Goal: Task Accomplishment & Management: Manage account settings

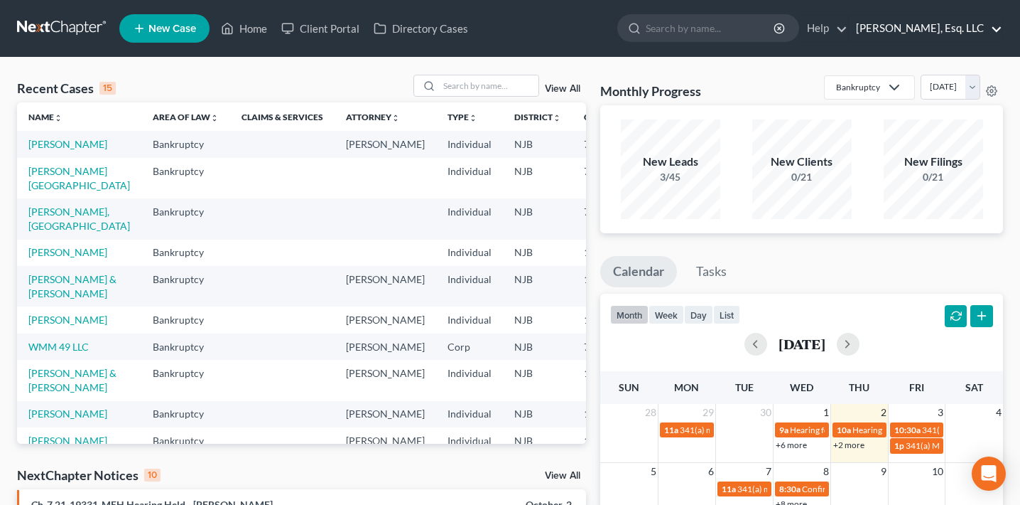
click at [956, 38] on link "[PERSON_NAME], Esq. LLC" at bounding box center [925, 29] width 153 height 26
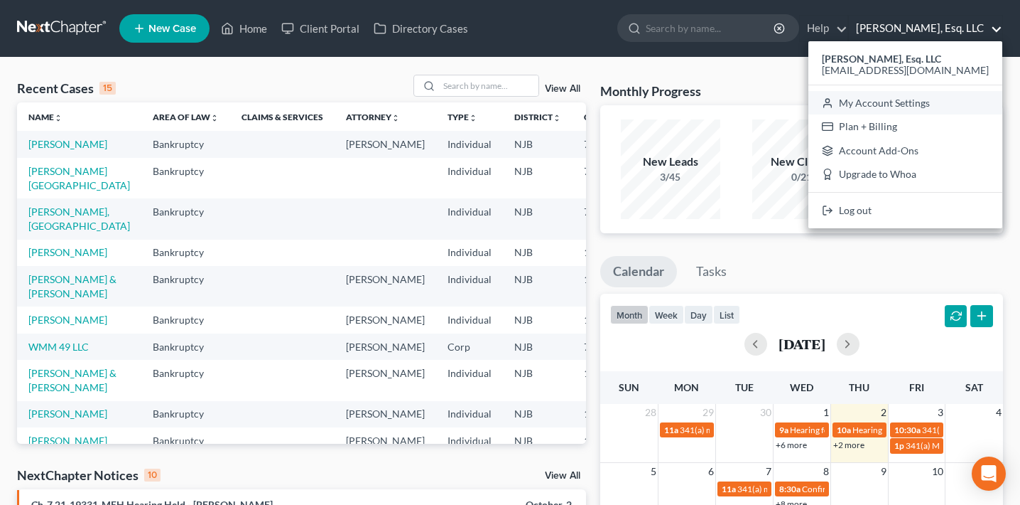
click at [920, 113] on link "My Account Settings" at bounding box center [906, 103] width 194 height 24
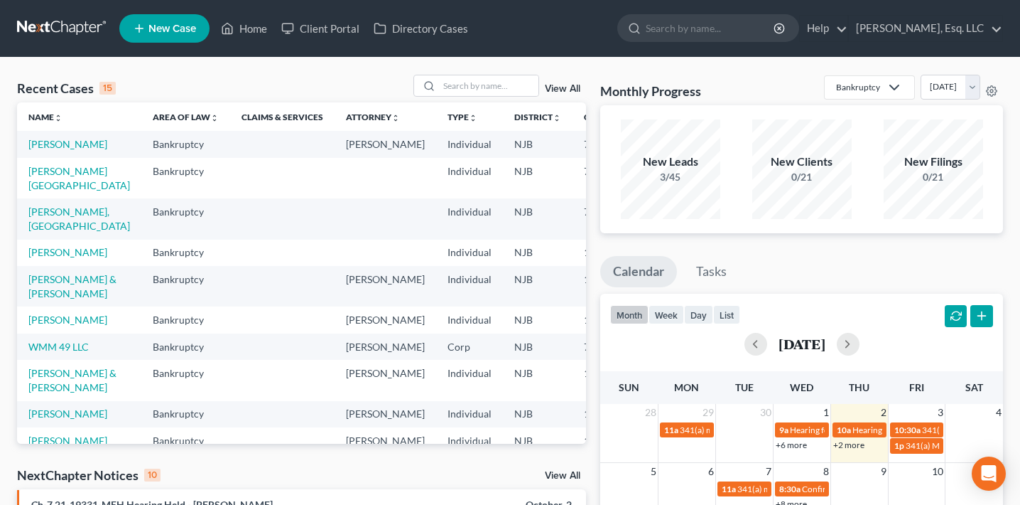
select select "24"
select select "33"
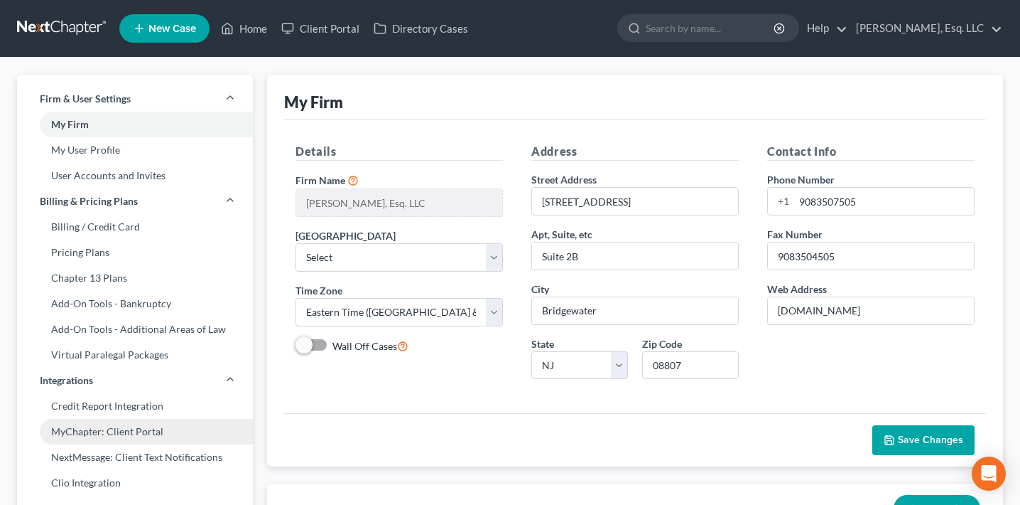
click at [142, 430] on link "MyChapter: Client Portal" at bounding box center [135, 432] width 236 height 26
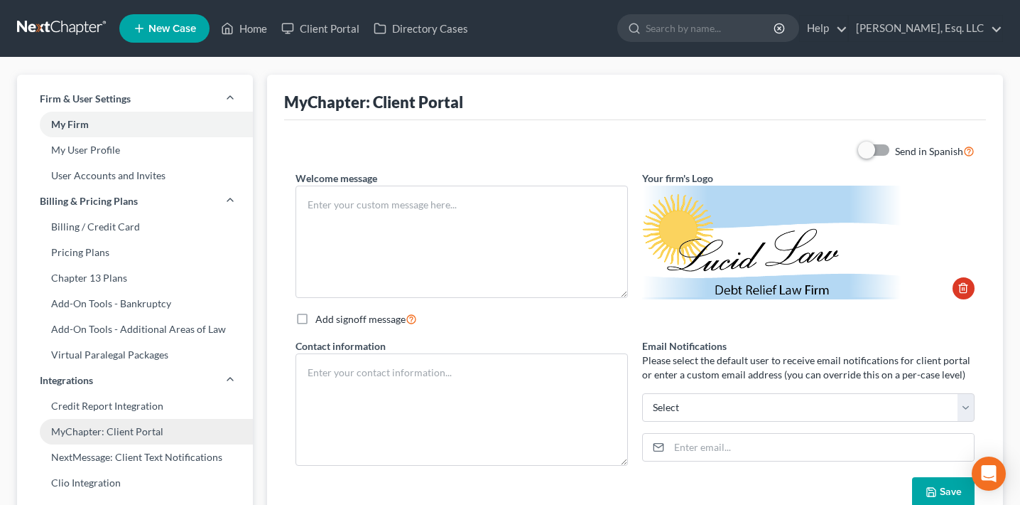
type textarea "Hello! Welcome to MyChapter. We are here to help make the bankruptcy filing pro…"
type textarea "Lucid Law Debt Relief Attorneys [STREET_ADDRESS] Tel [PHONE_NUMBER] Fax [PHONE_…"
type input "[EMAIL_ADDRESS][DOMAIN_NAME]"
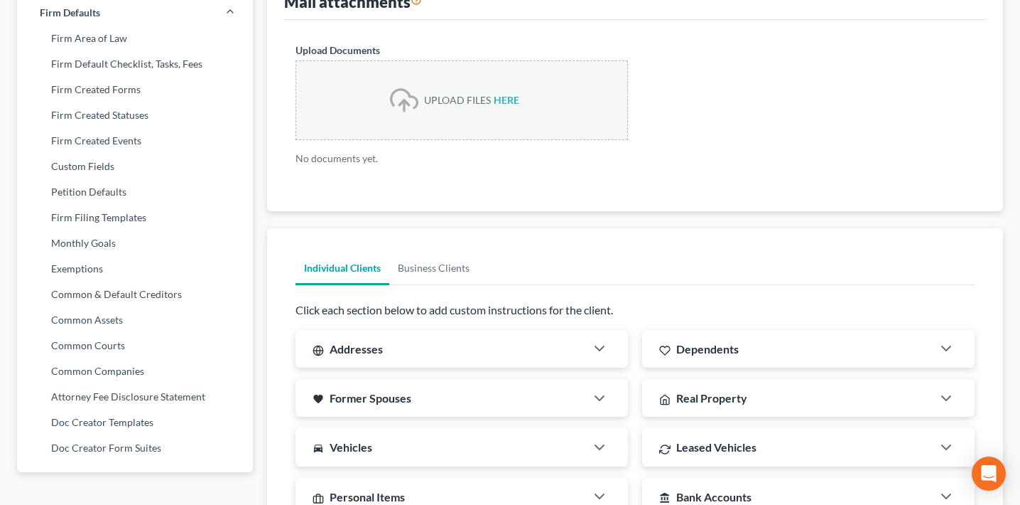
scroll to position [812, 0]
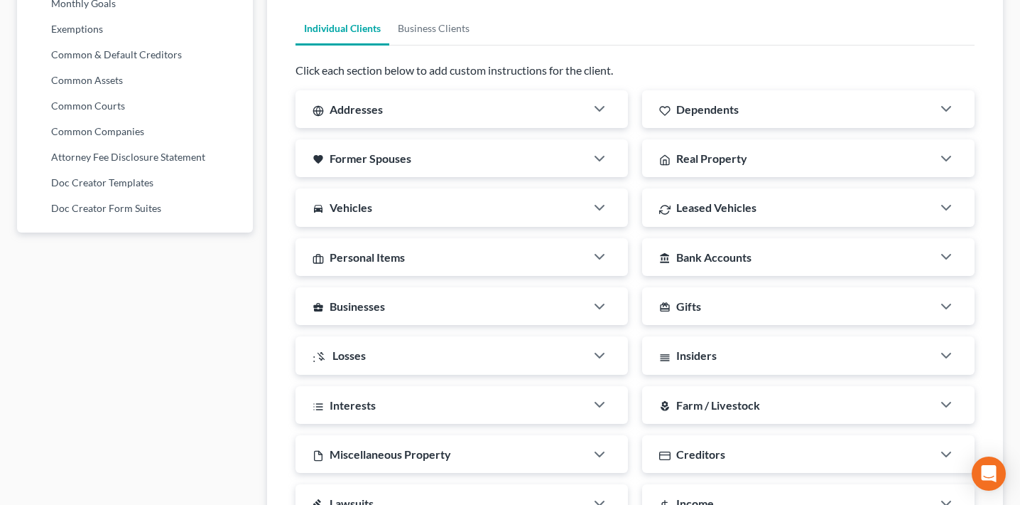
click at [377, 120] on div "Addresses" at bounding box center [441, 109] width 290 height 38
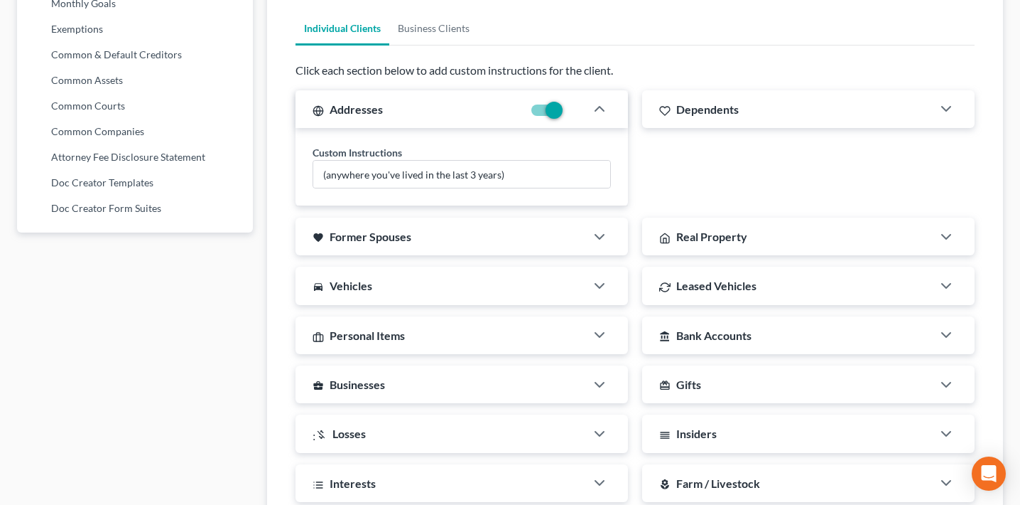
click at [377, 116] on div "Addresses" at bounding box center [409, 109] width 227 height 38
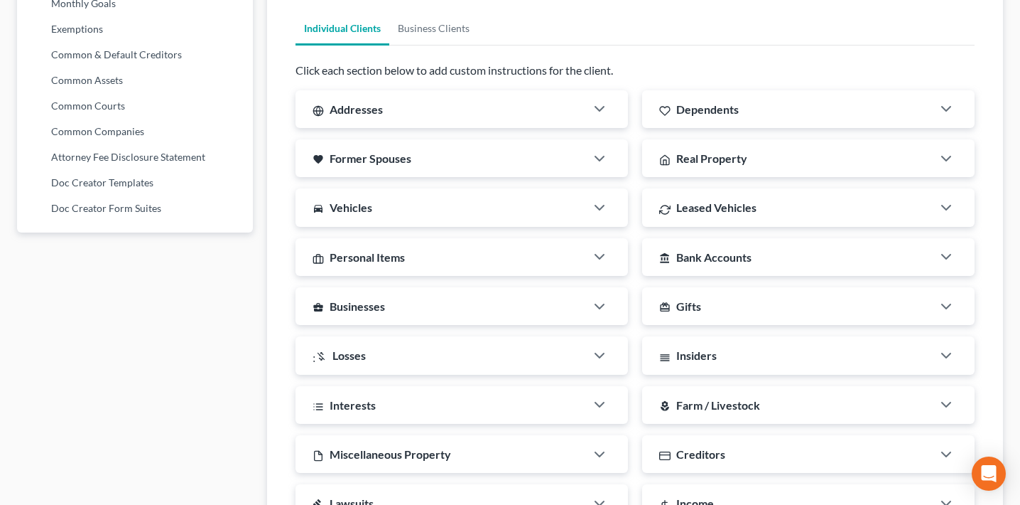
click at [378, 163] on span "Former Spouses" at bounding box center [371, 158] width 82 height 14
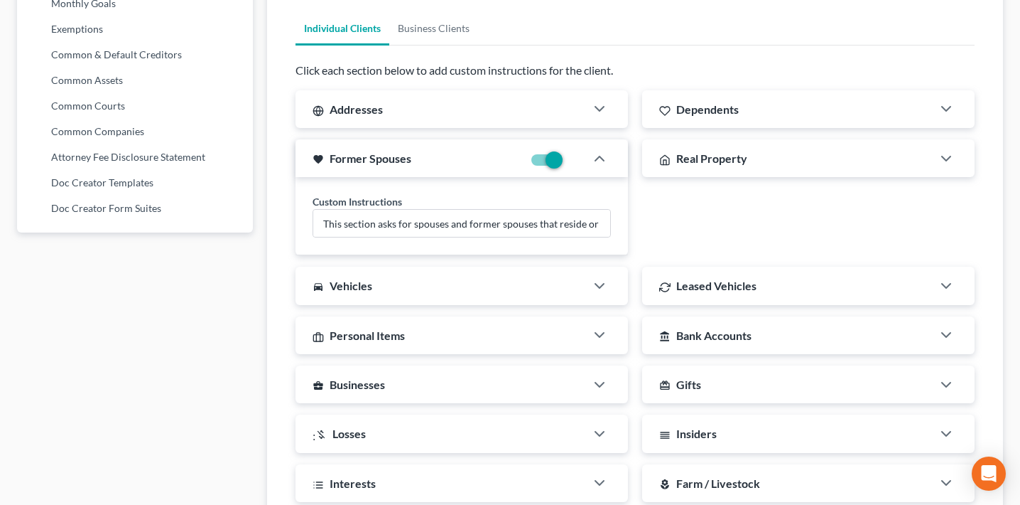
click at [378, 163] on span "Former Spouses" at bounding box center [371, 158] width 82 height 14
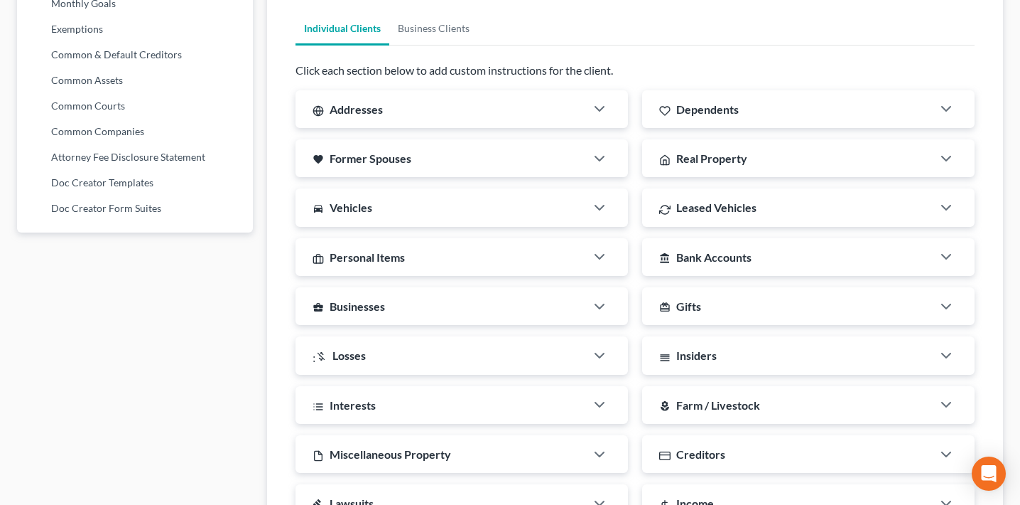
click at [375, 200] on div "directions_car Vehicles" at bounding box center [441, 207] width 290 height 38
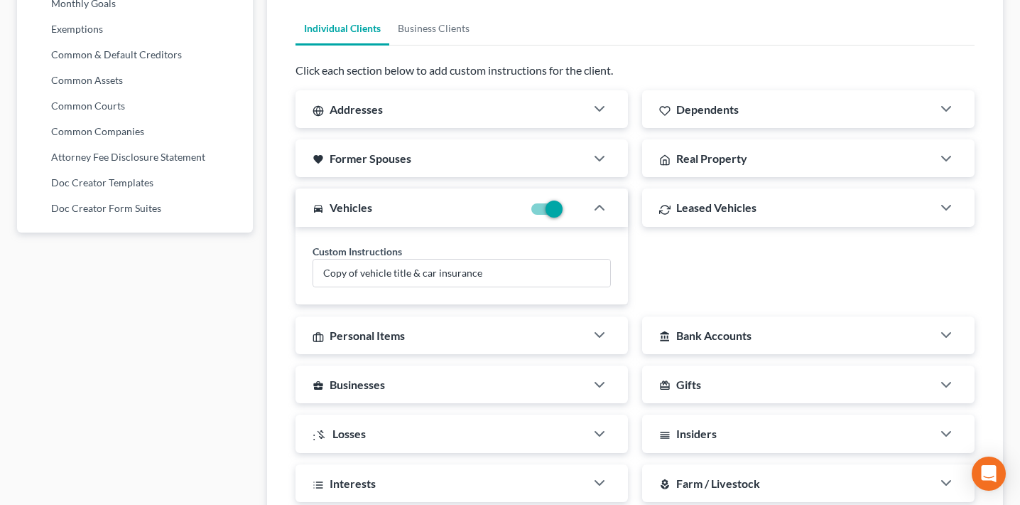
click at [376, 205] on div "directions_car Vehicles" at bounding box center [409, 207] width 227 height 38
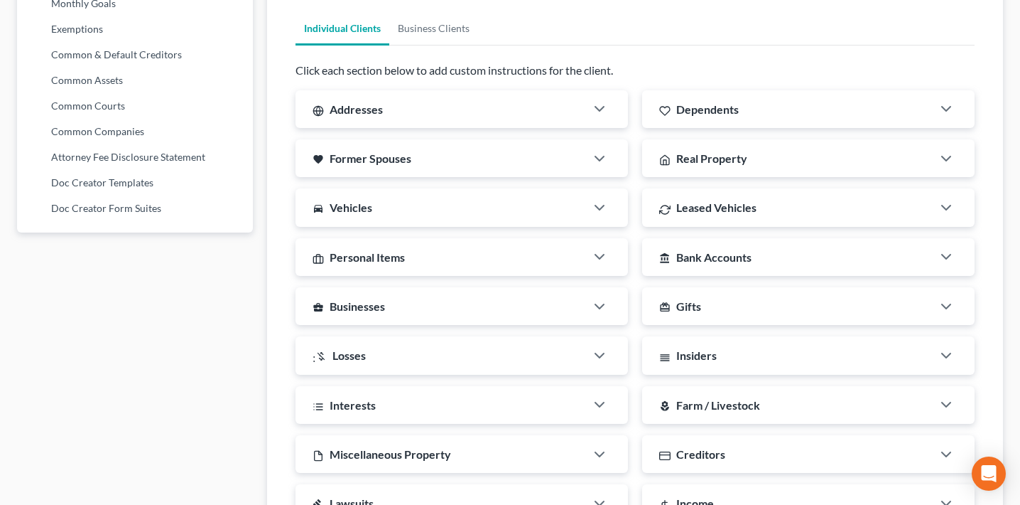
click at [389, 259] on span "Personal Items" at bounding box center [367, 257] width 75 height 14
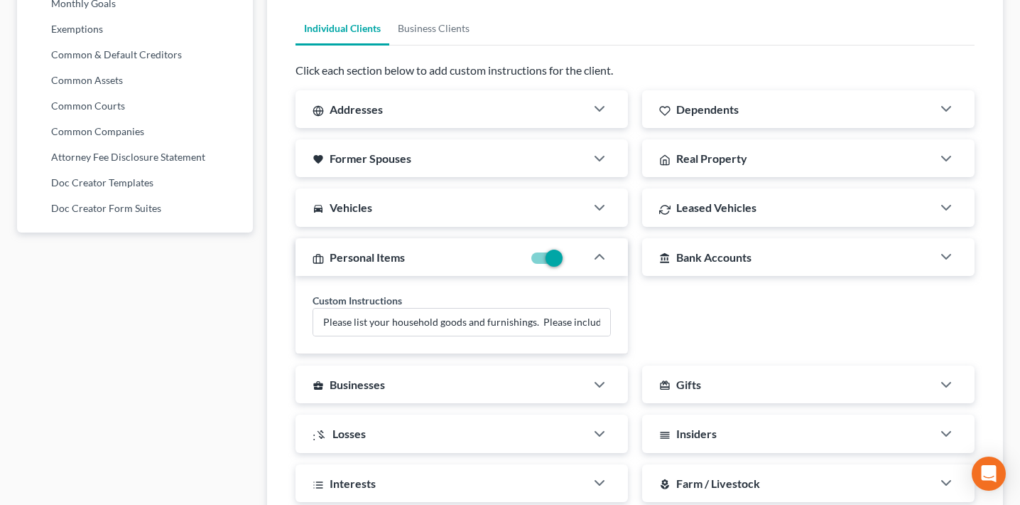
click at [389, 259] on span "Personal Items" at bounding box center [367, 257] width 75 height 14
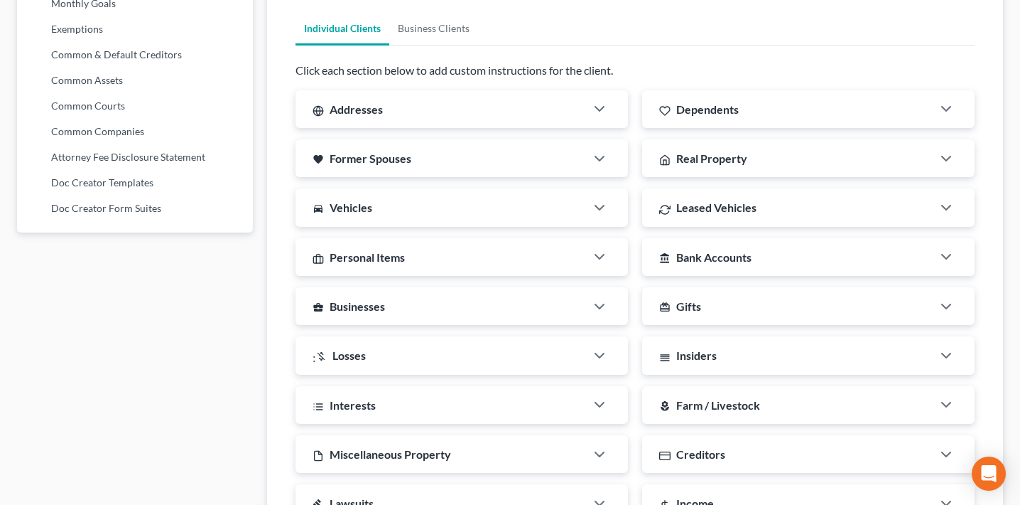
click at [403, 296] on div "business_center Businesses" at bounding box center [441, 306] width 290 height 38
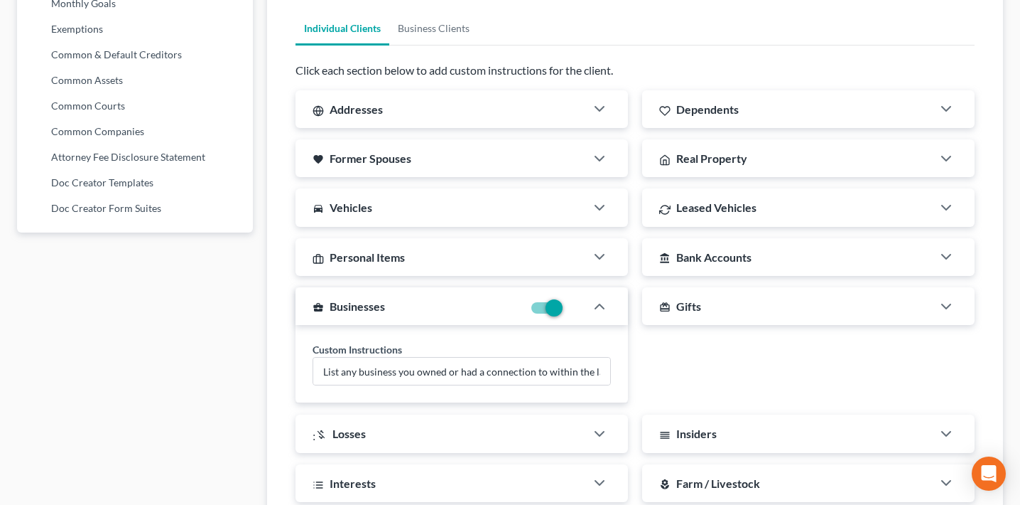
click at [403, 296] on div "business_center Businesses" at bounding box center [409, 306] width 227 height 38
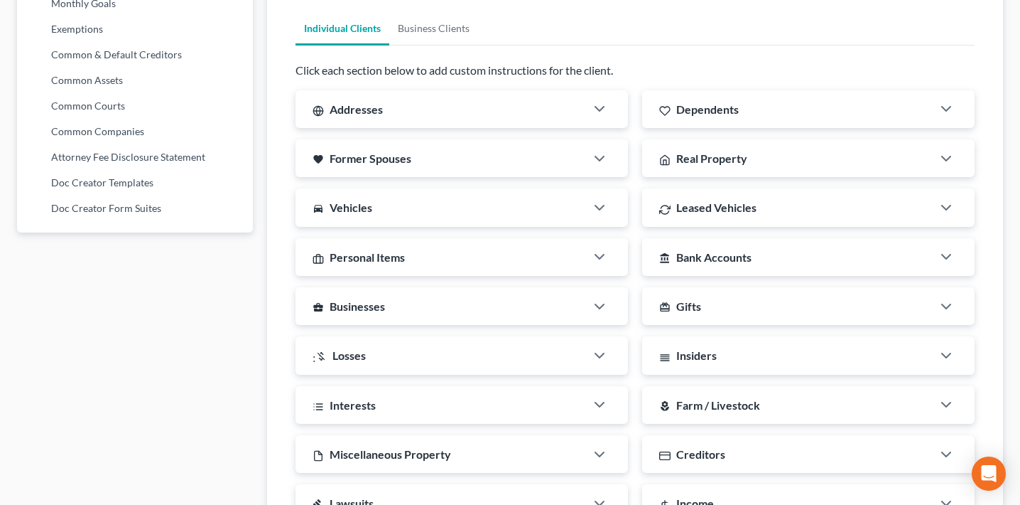
scroll to position [1004, 0]
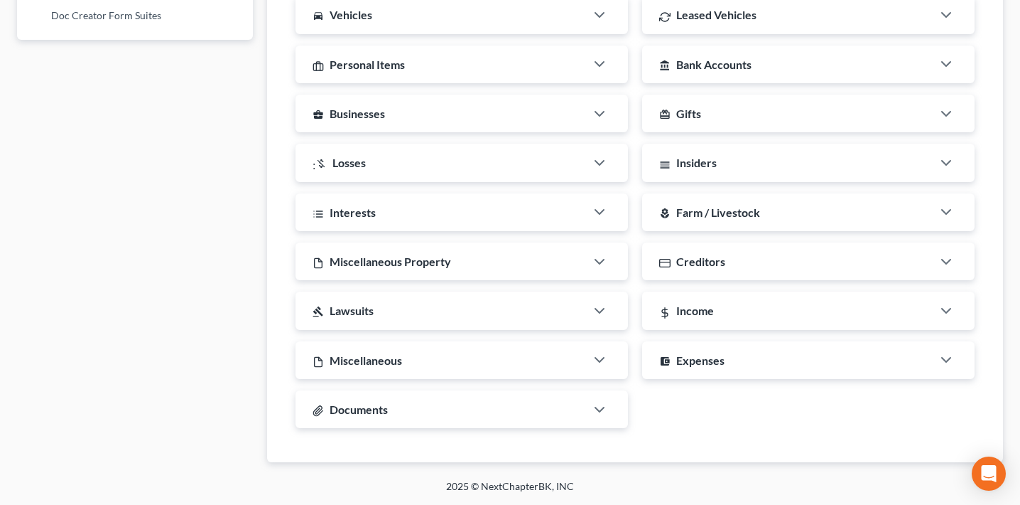
click at [392, 259] on span "Miscellaneous Property" at bounding box center [391, 261] width 122 height 14
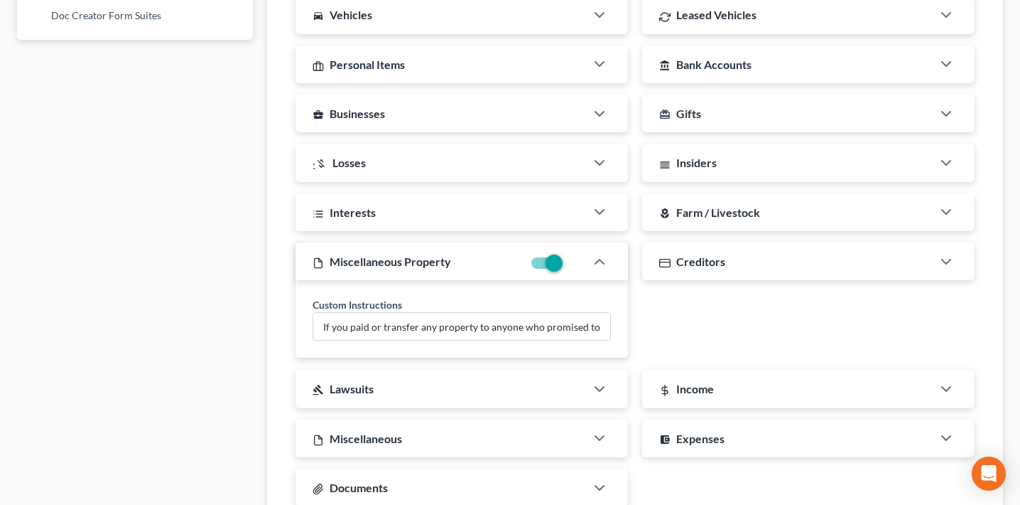
click at [392, 259] on span "Miscellaneous Property" at bounding box center [391, 261] width 122 height 14
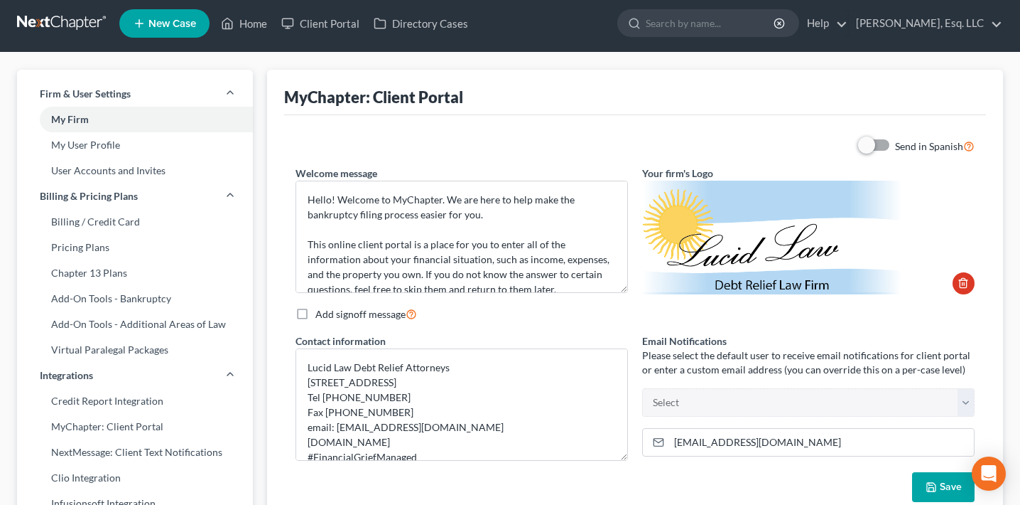
scroll to position [0, 0]
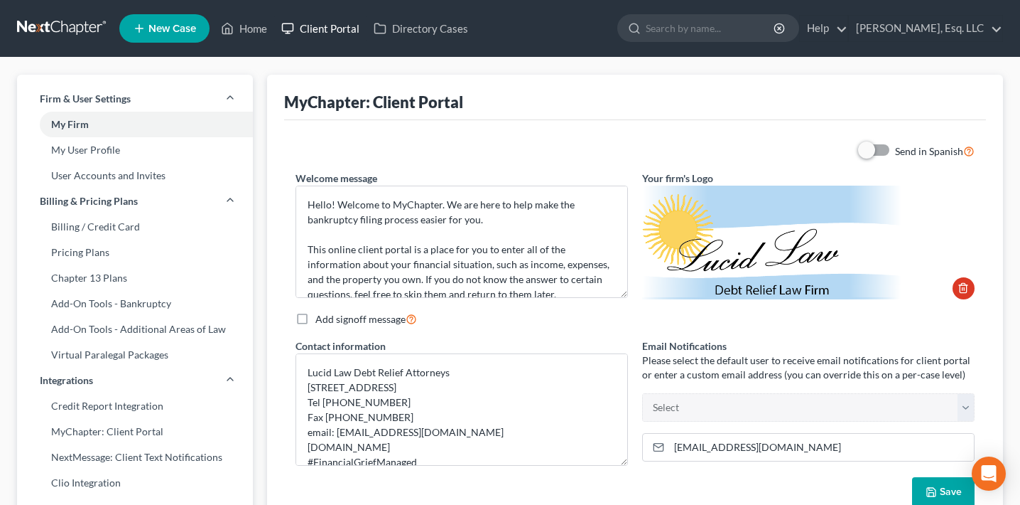
click at [333, 28] on link "Client Portal" at bounding box center [320, 29] width 92 height 26
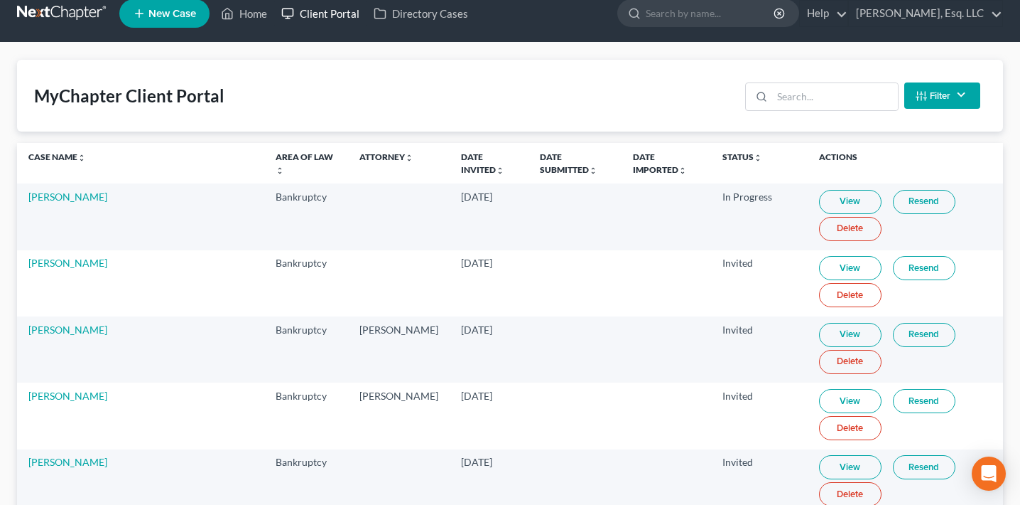
scroll to position [18, 0]
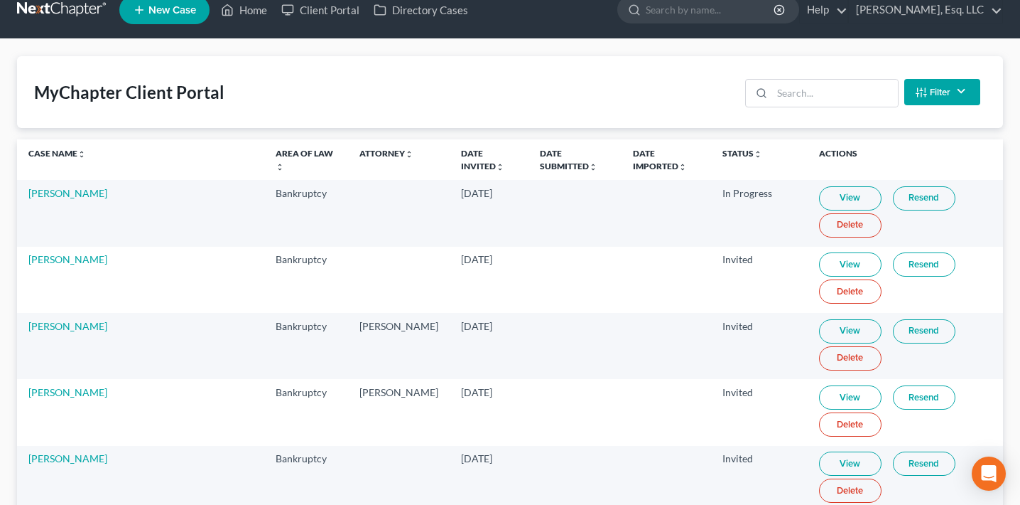
click at [826, 194] on link "View" at bounding box center [850, 198] width 63 height 24
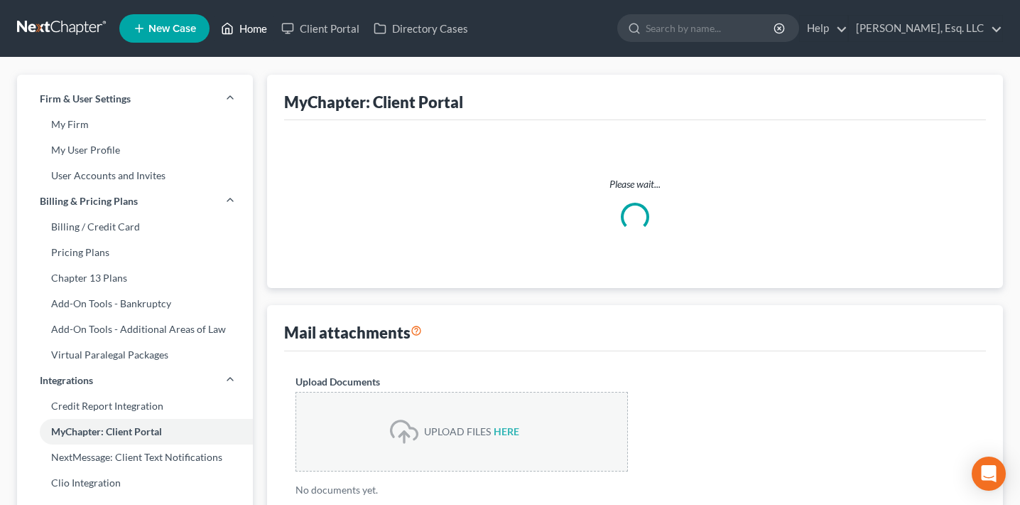
select select
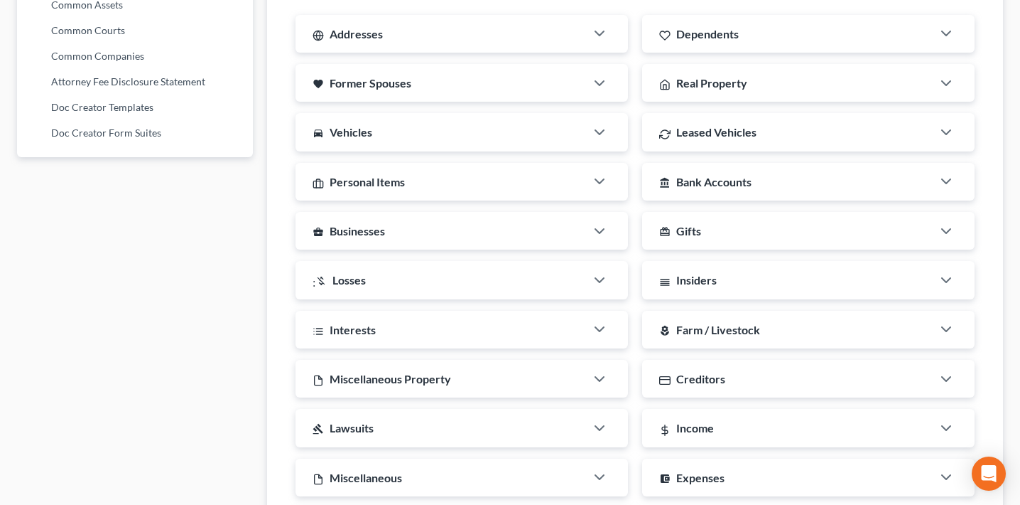
scroll to position [1004, 0]
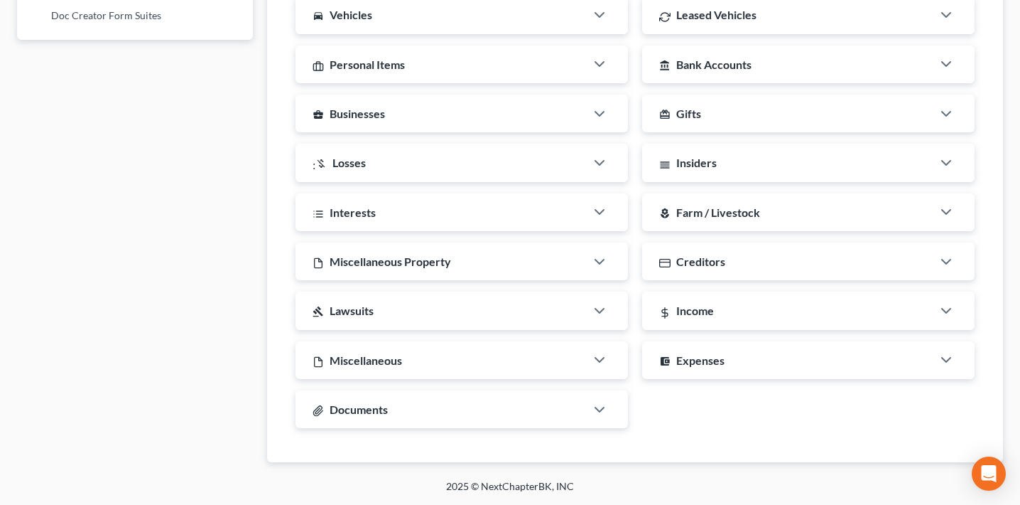
click at [372, 223] on div "Interests" at bounding box center [441, 212] width 290 height 38
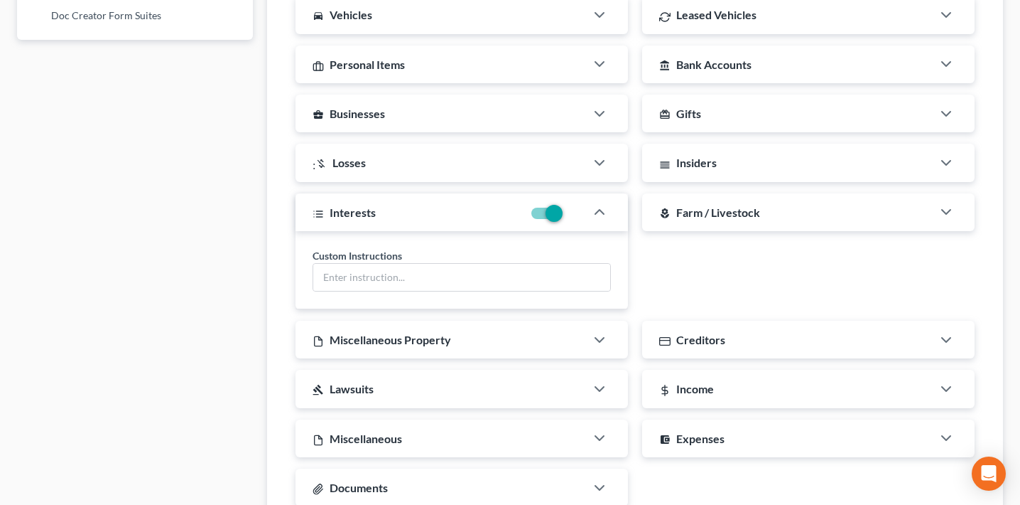
click at [372, 222] on div "Interests" at bounding box center [409, 212] width 227 height 38
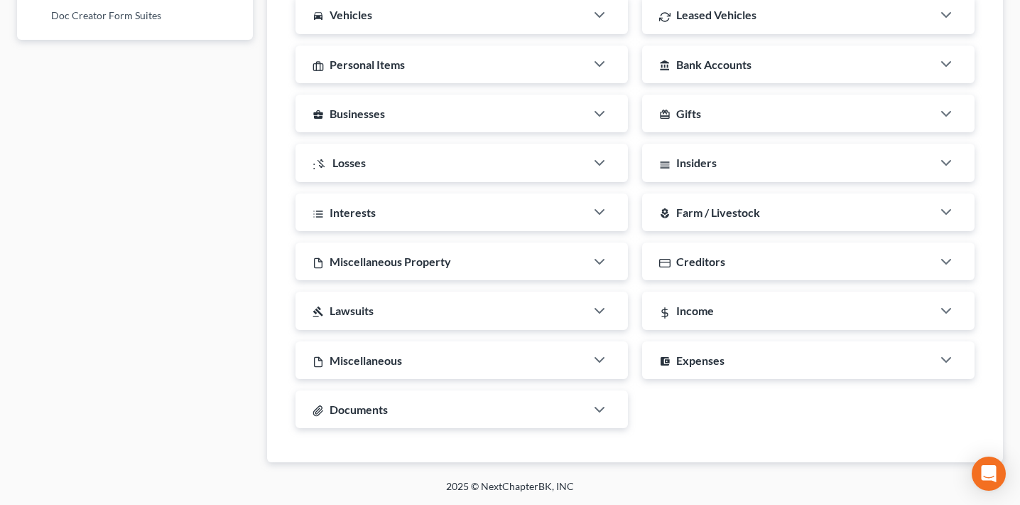
click at [371, 166] on div ":money_off Losses" at bounding box center [441, 163] width 290 height 38
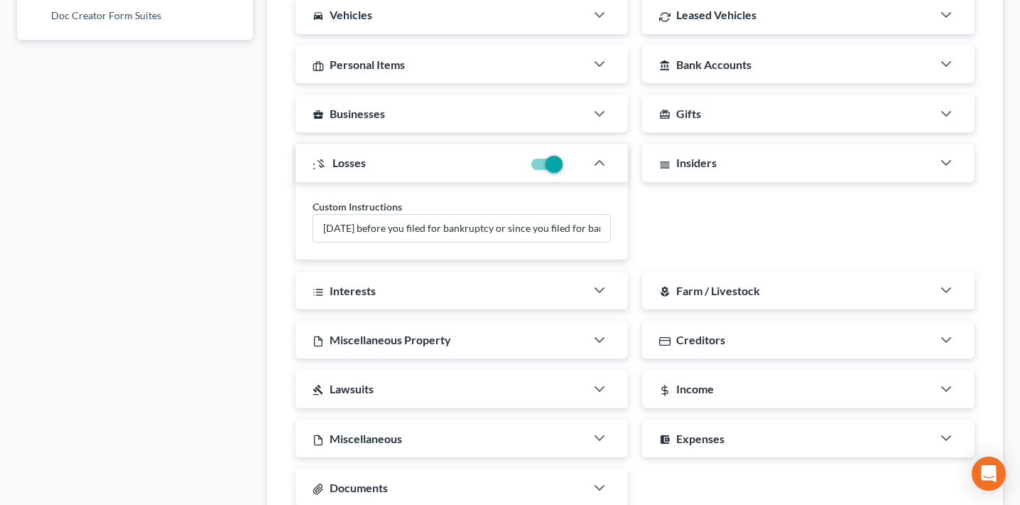
click at [399, 107] on div "business_center Businesses" at bounding box center [441, 114] width 290 height 38
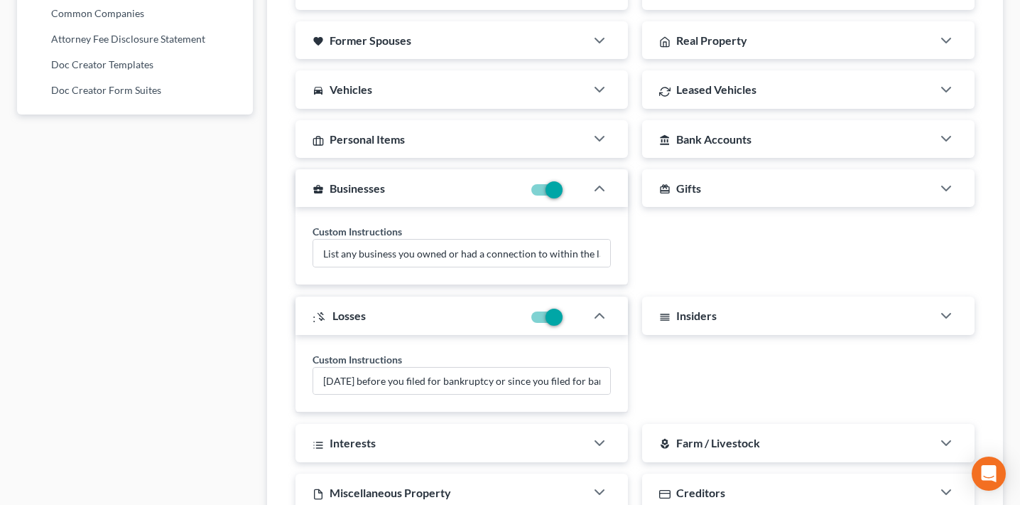
scroll to position [783, 0]
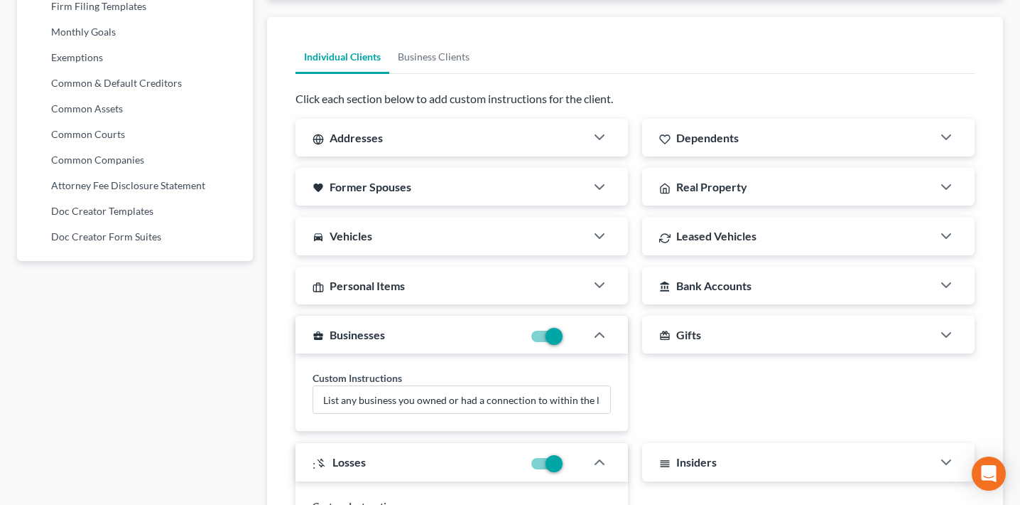
click at [396, 222] on div "directions_car Vehicles" at bounding box center [441, 236] width 290 height 38
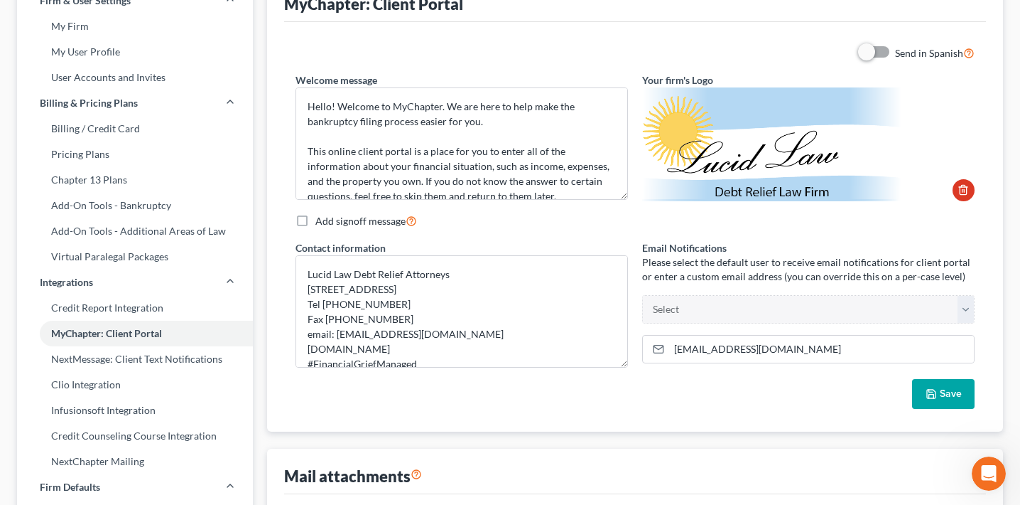
scroll to position [0, 0]
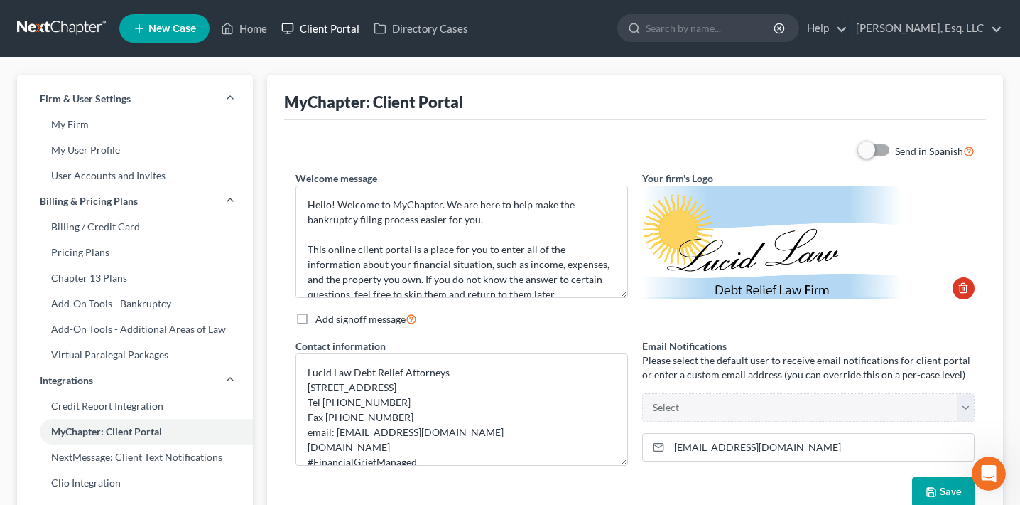
click at [318, 33] on link "Client Portal" at bounding box center [320, 29] width 92 height 26
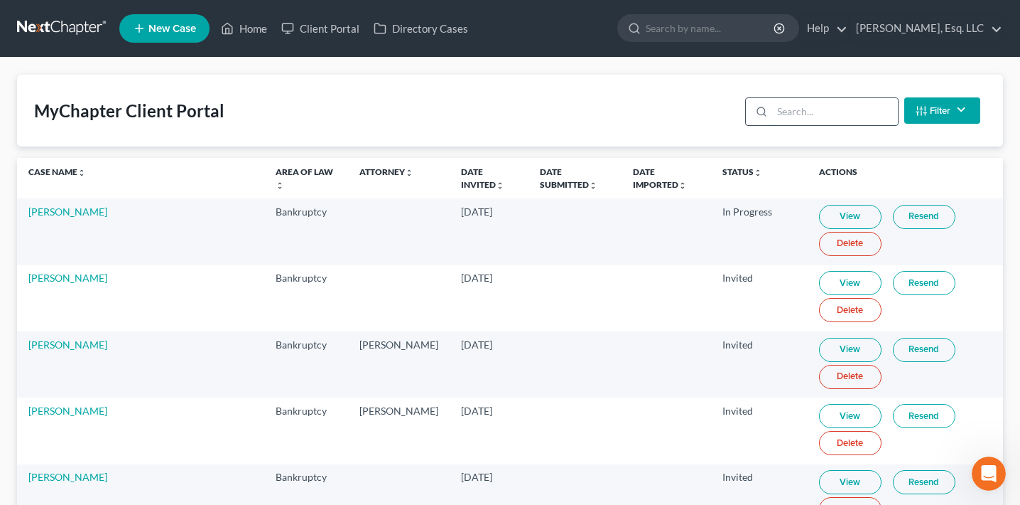
click at [822, 114] on input "search" at bounding box center [835, 111] width 126 height 27
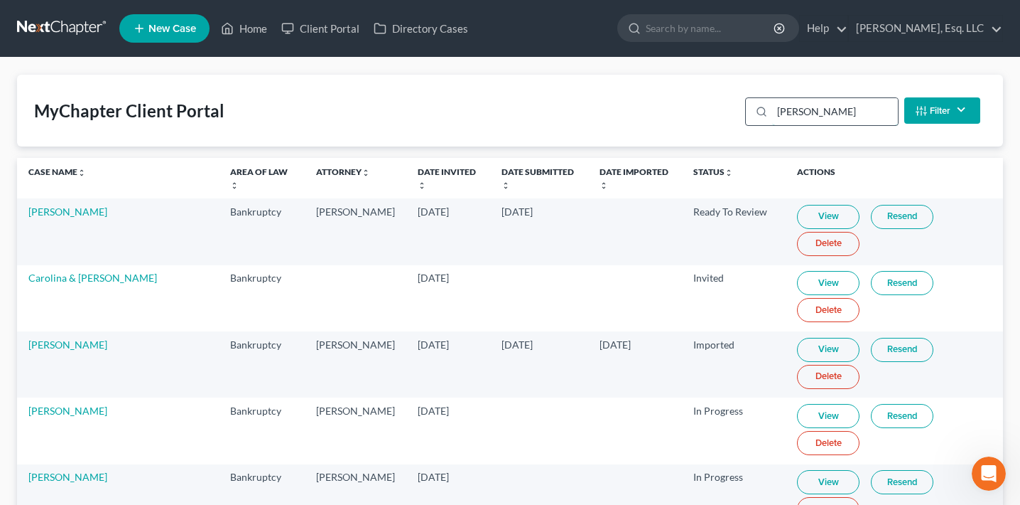
click at [840, 103] on input "[PERSON_NAME]" at bounding box center [835, 111] width 126 height 27
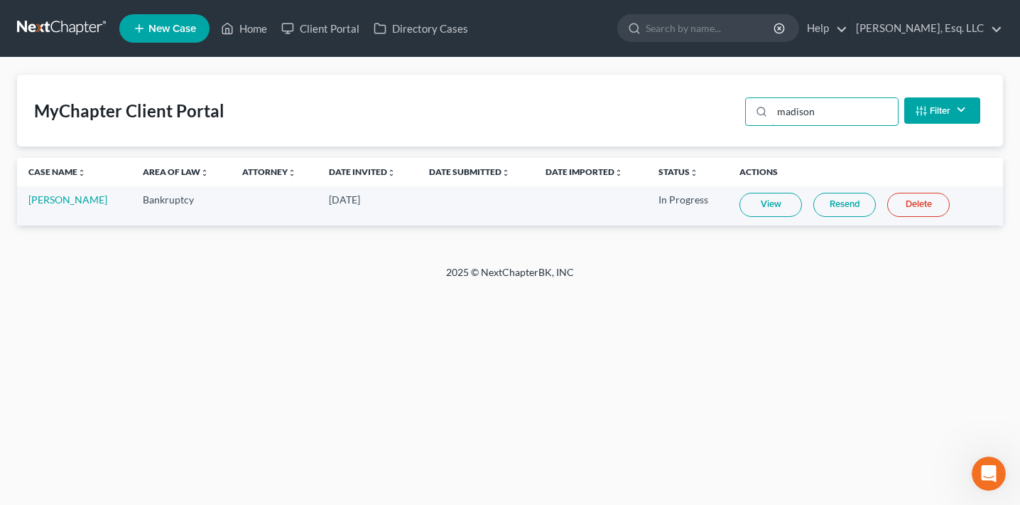
type input "madison"
click at [778, 201] on link "View" at bounding box center [771, 205] width 63 height 24
select select "51"
select select "24"
select select "33"
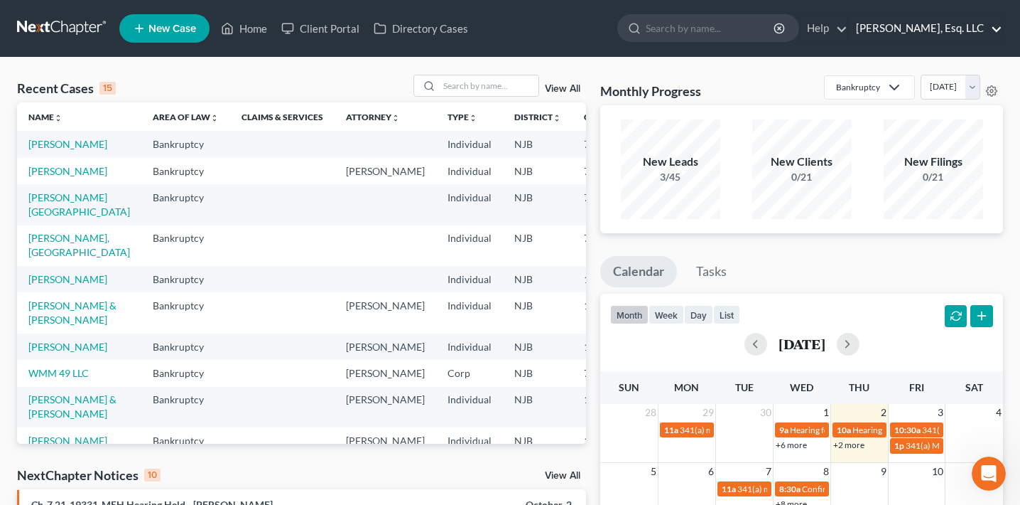
click at [911, 37] on link "[PERSON_NAME], Esq. LLC" at bounding box center [925, 29] width 153 height 26
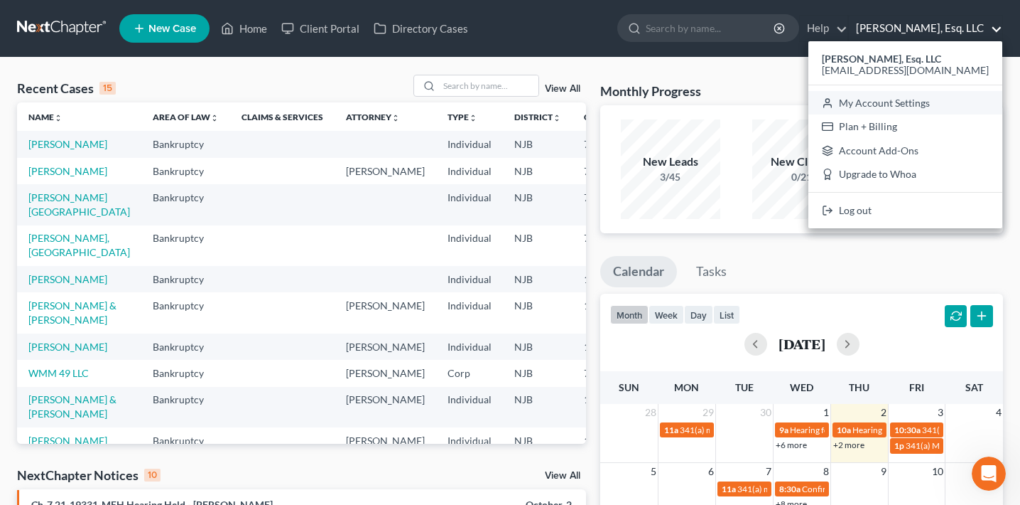
click at [890, 94] on link "My Account Settings" at bounding box center [906, 103] width 194 height 24
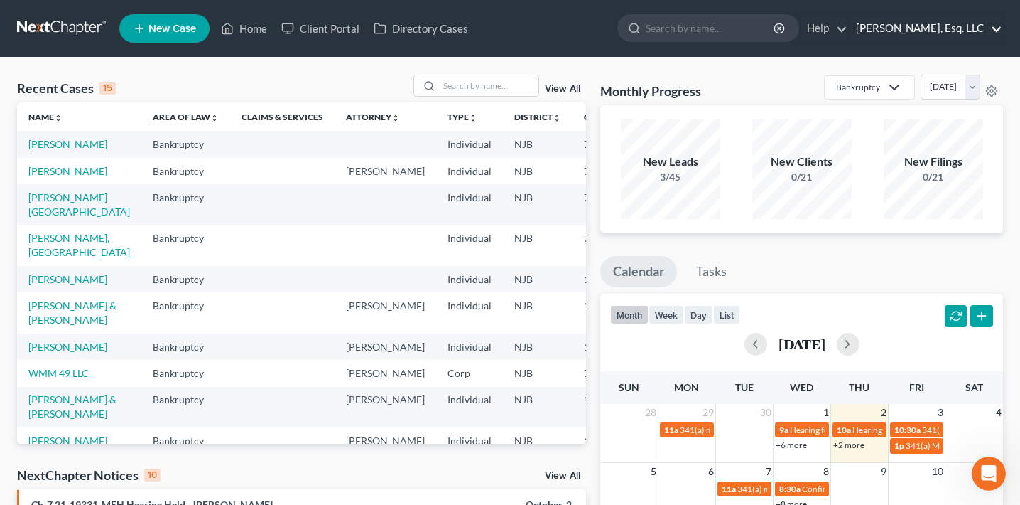
select select "51"
select select "24"
select select "33"
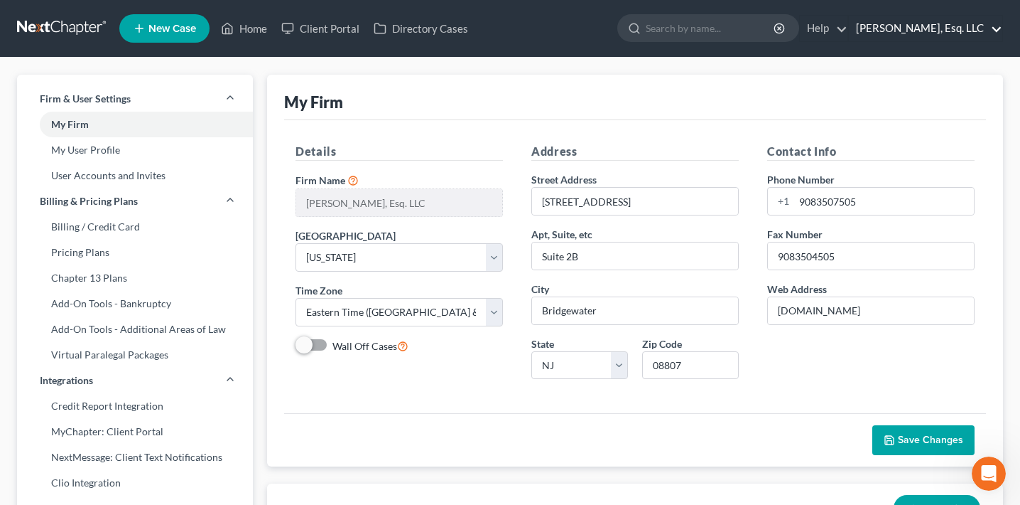
click at [922, 18] on link "[PERSON_NAME], Esq. LLC" at bounding box center [925, 29] width 153 height 26
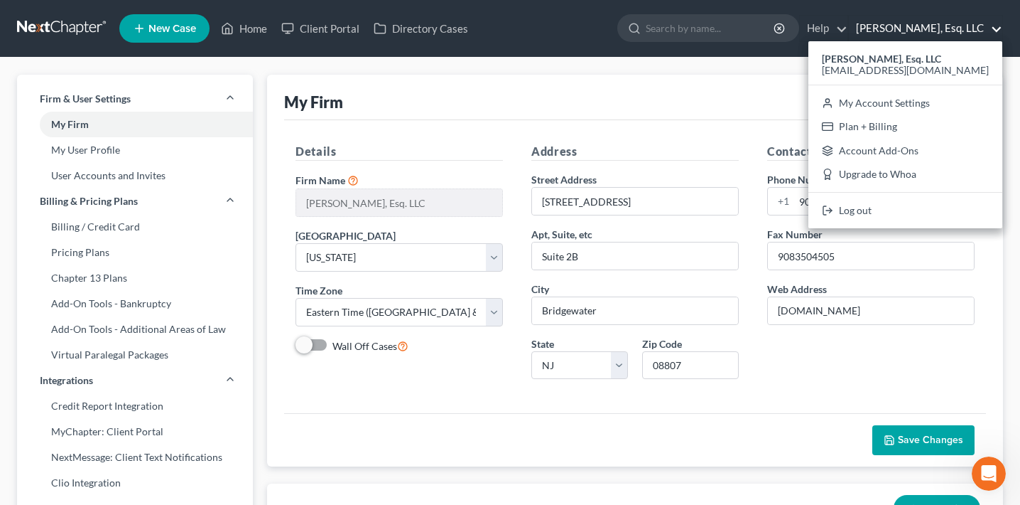
click at [929, 28] on link "[PERSON_NAME], Esq. LLC" at bounding box center [925, 29] width 153 height 26
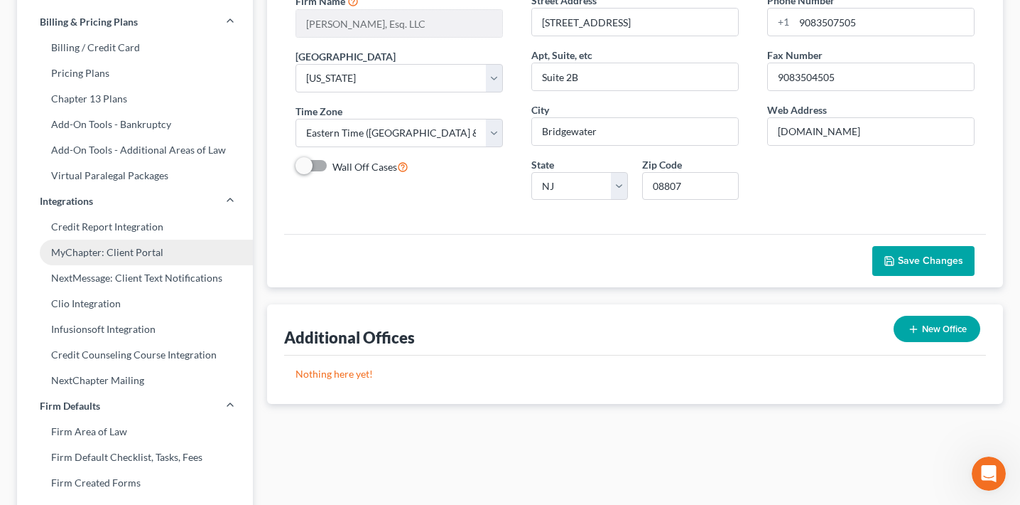
scroll to position [199, 0]
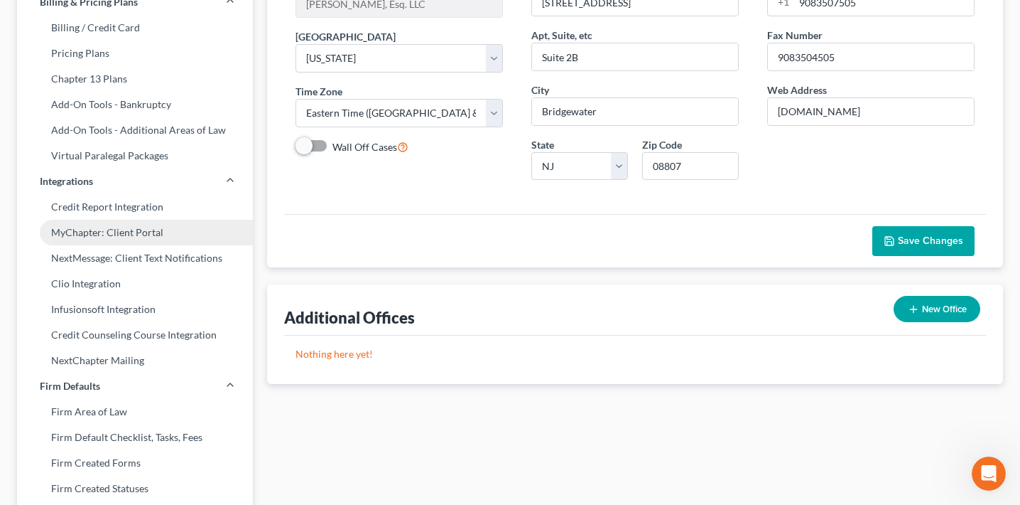
click at [140, 230] on link "MyChapter: Client Portal" at bounding box center [135, 233] width 236 height 26
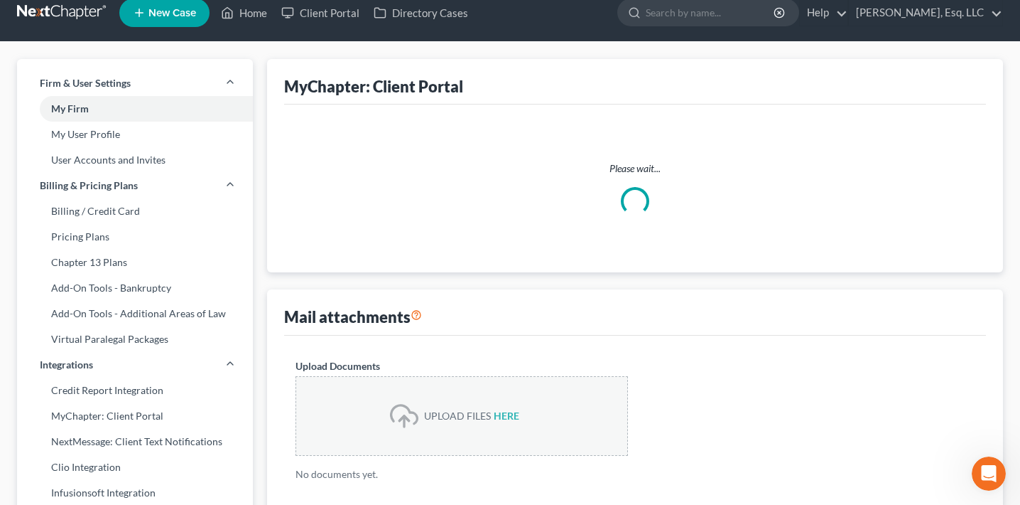
select select
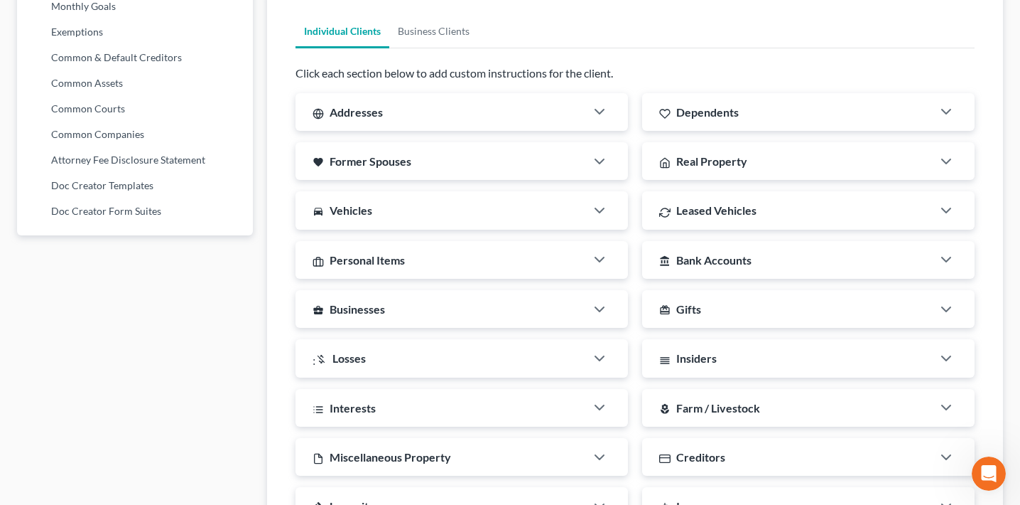
scroll to position [848, 0]
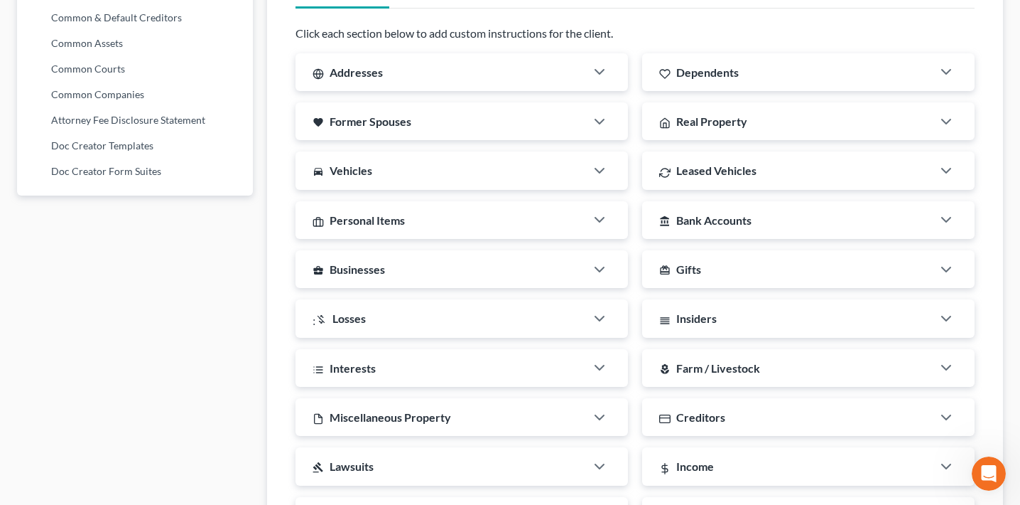
click at [464, 185] on div "directions_car Vehicles" at bounding box center [441, 170] width 290 height 38
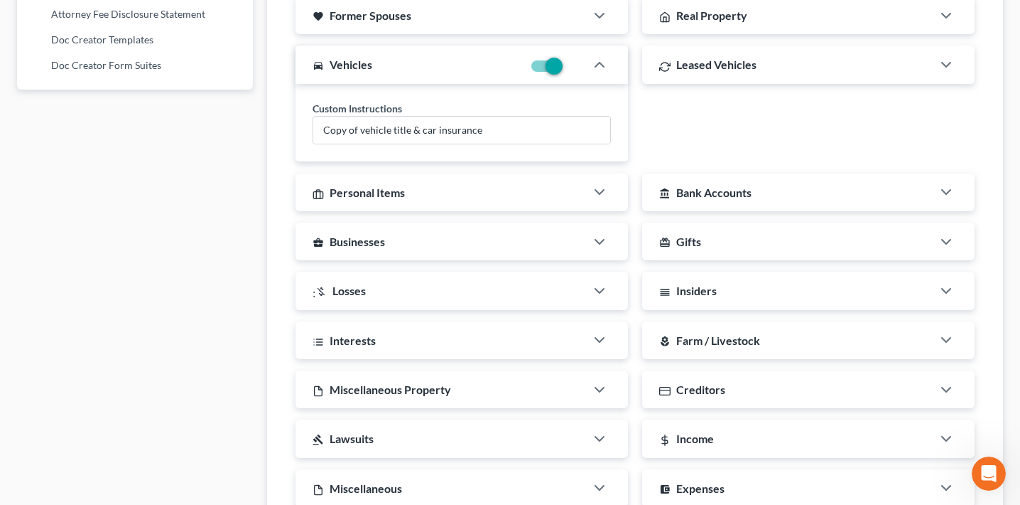
scroll to position [956, 0]
click at [373, 332] on span "Interests" at bounding box center [353, 339] width 46 height 14
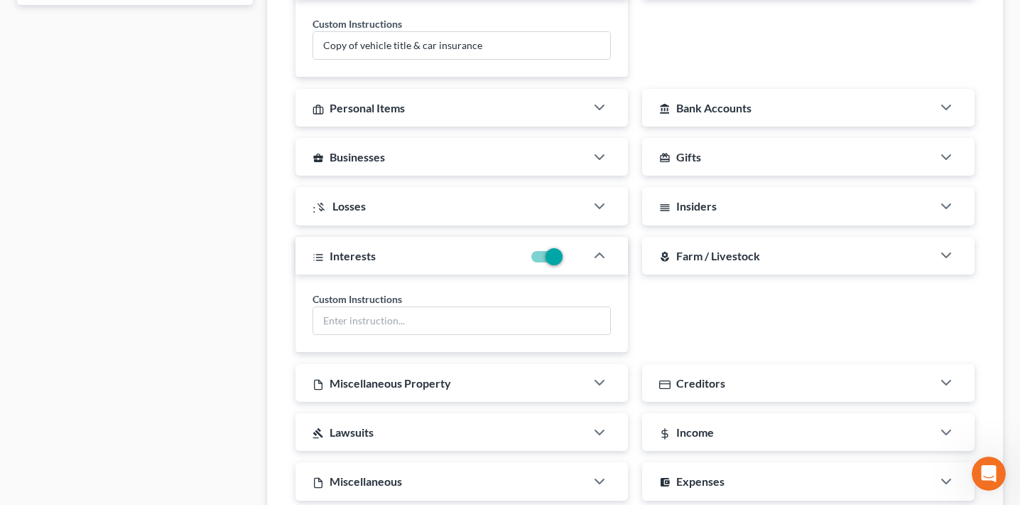
click at [358, 377] on span "Miscellaneous Property" at bounding box center [391, 383] width 122 height 14
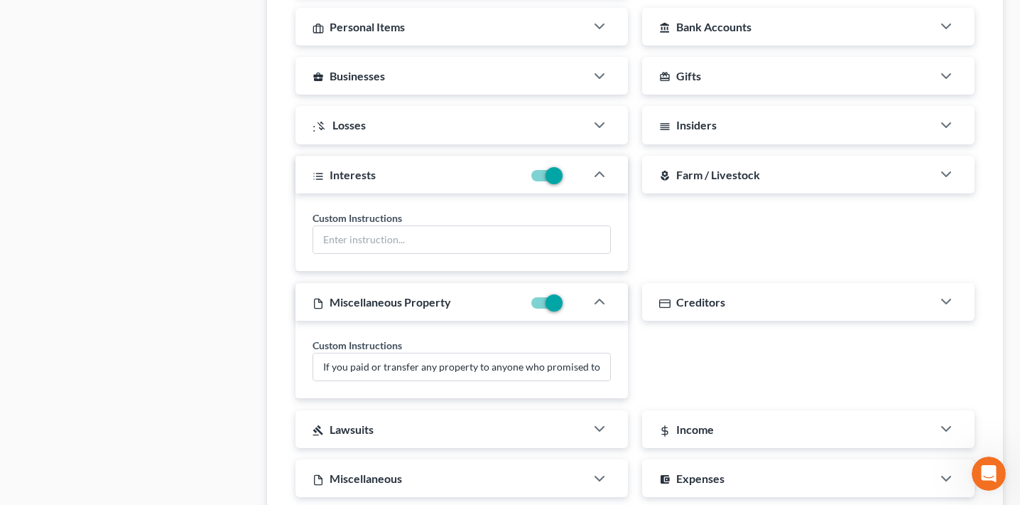
scroll to position [1239, 0]
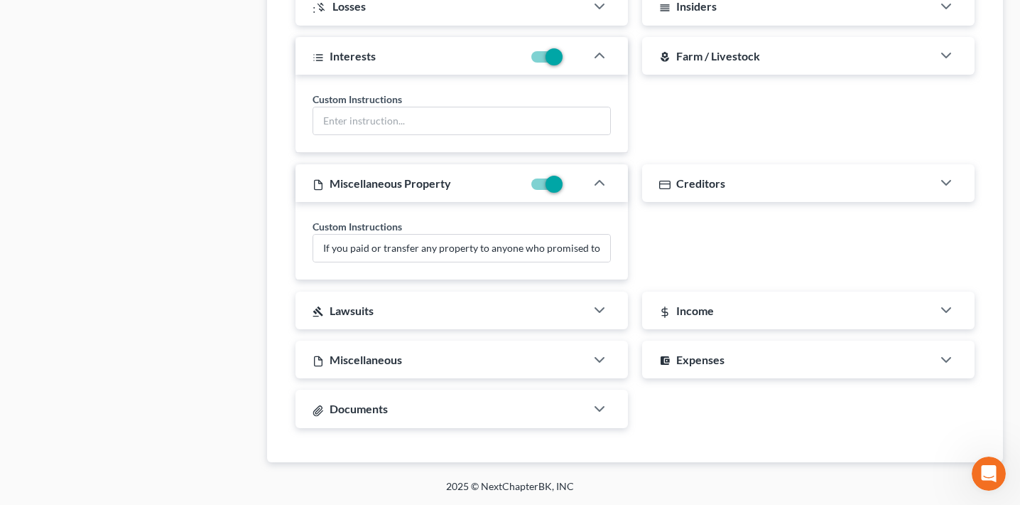
click at [411, 290] on div "Addresses Custom Instructions (anywhere you've lived in the last 3 years) Depen…" at bounding box center [636, 51] width 694 height 776
click at [411, 305] on div "gavel Lawsuits" at bounding box center [441, 310] width 290 height 38
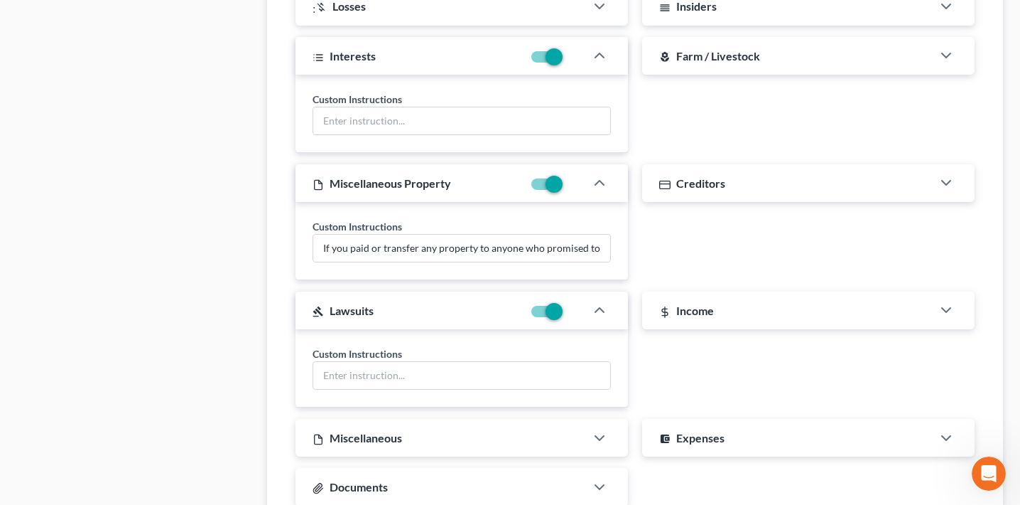
click at [392, 419] on div "Miscellaneous" at bounding box center [441, 438] width 290 height 38
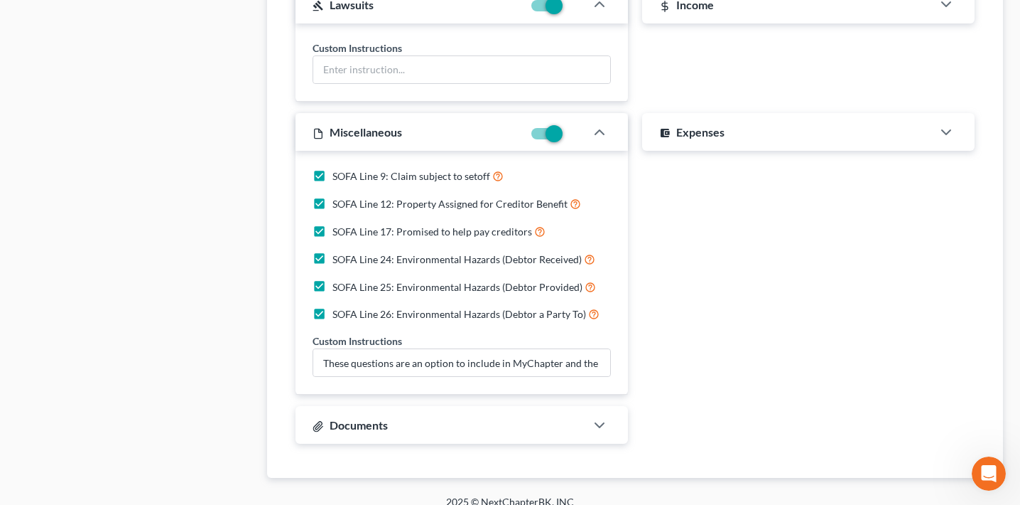
scroll to position [1546, 0]
click at [431, 356] on input "These questions are an option to include in MyChapter and the debtor's response…" at bounding box center [461, 360] width 297 height 27
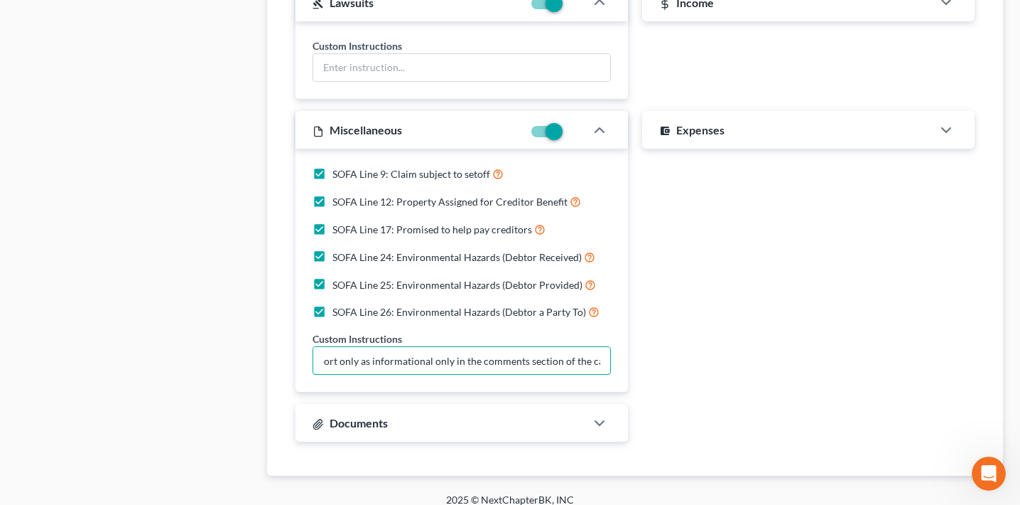
scroll to position [0, 0]
click at [370, 424] on span "Documents" at bounding box center [359, 423] width 58 height 14
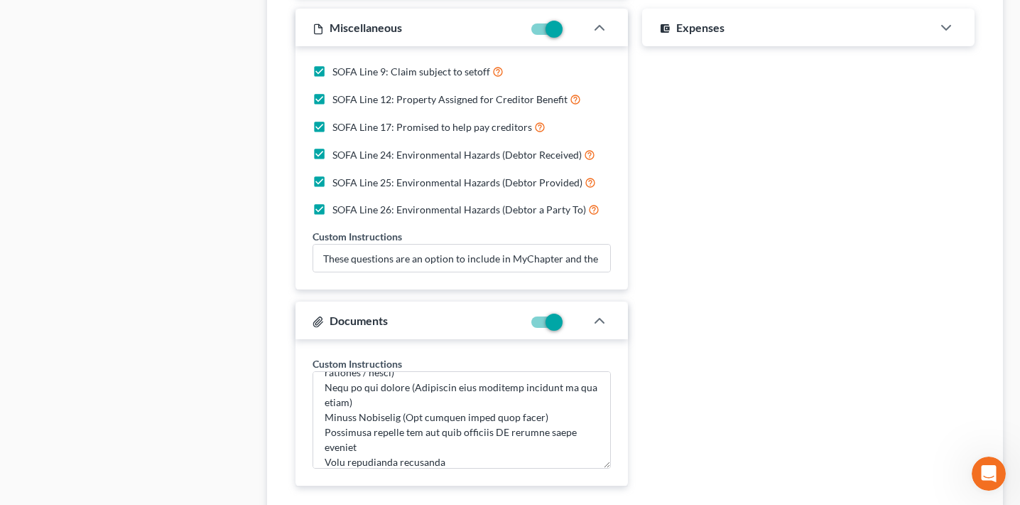
scroll to position [262, 0]
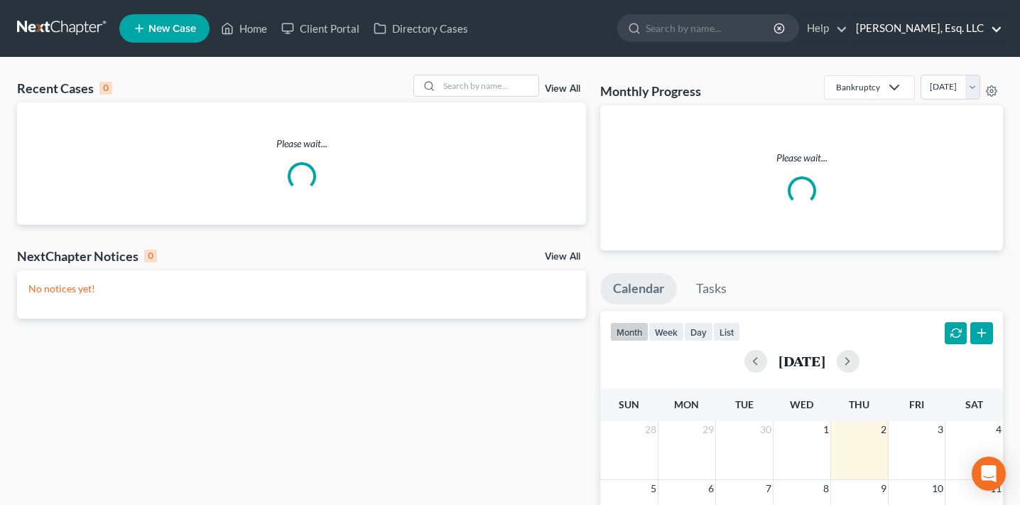
click at [923, 33] on link "[PERSON_NAME], Esq. LLC" at bounding box center [925, 29] width 153 height 26
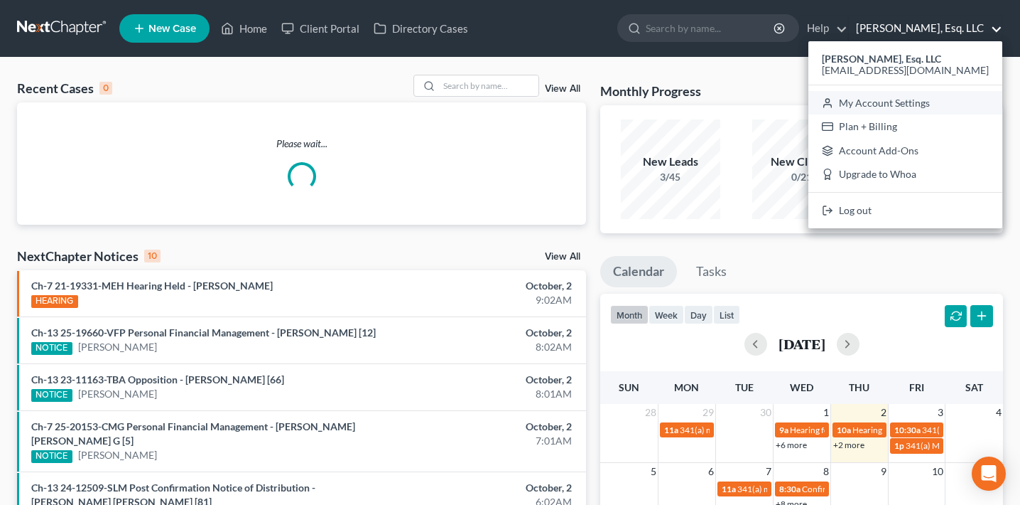
click at [897, 107] on link "My Account Settings" at bounding box center [906, 103] width 194 height 24
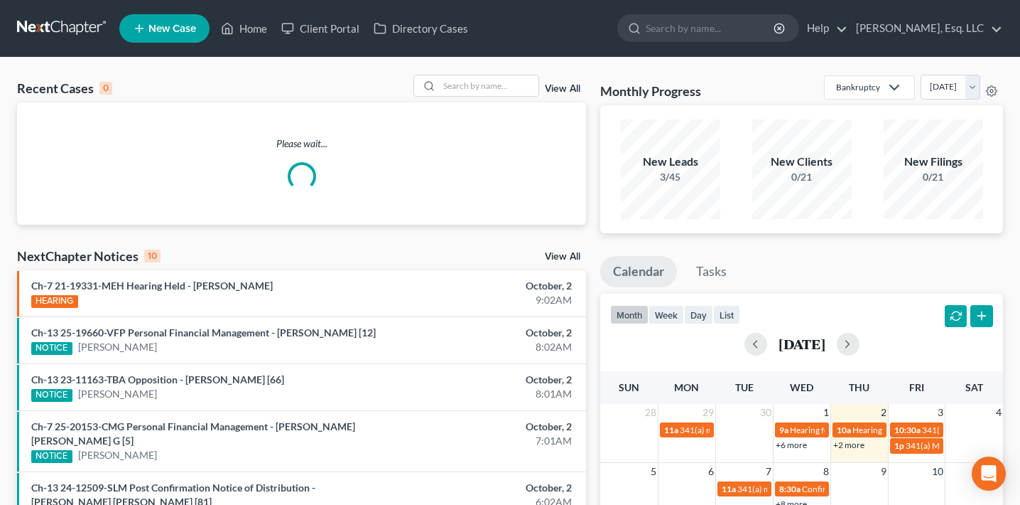
select select "24"
select select "33"
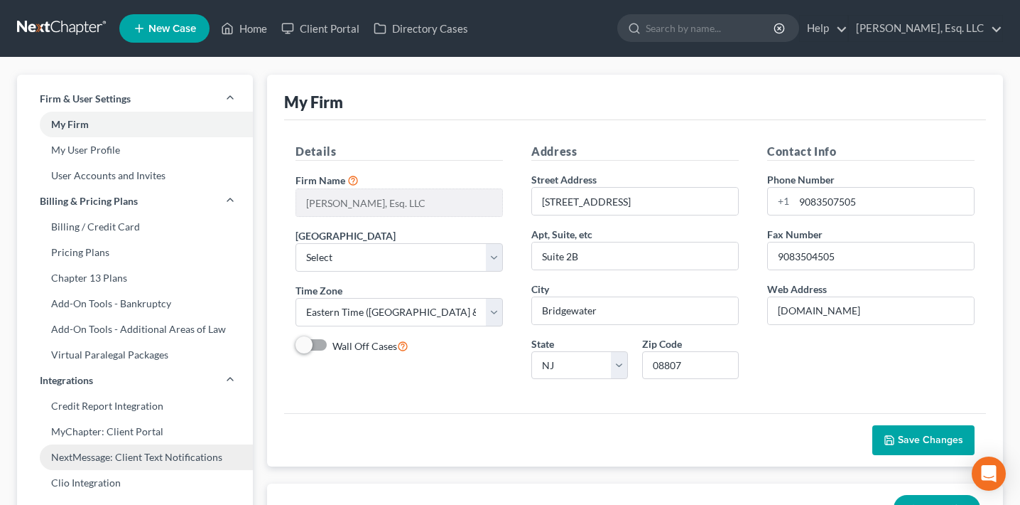
click at [125, 455] on link "NextMessage: Client Text Notifications" at bounding box center [135, 457] width 236 height 26
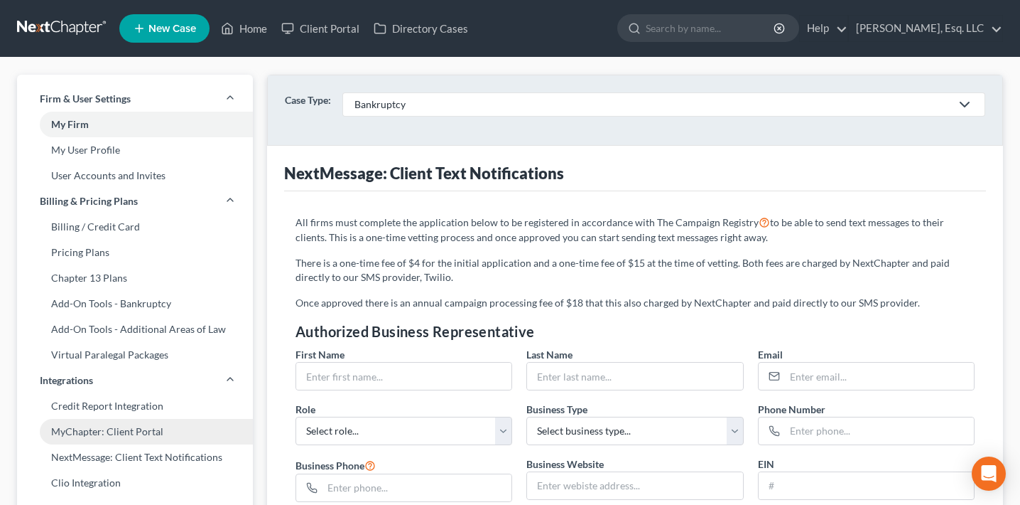
click at [128, 439] on link "MyChapter: Client Portal" at bounding box center [135, 432] width 236 height 26
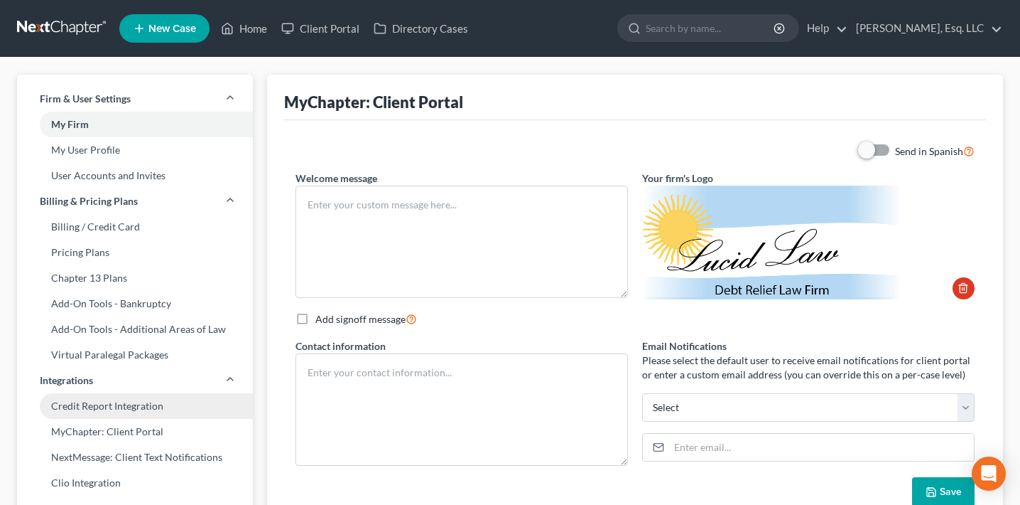
type textarea "Hello! Welcome to MyChapter. We are here to help make the bankruptcy filing pro…"
type textarea "Lucid Law Debt Relief Attorneys [STREET_ADDRESS] Tel [PHONE_NUMBER] Fax [PHONE_…"
type input "[EMAIL_ADDRESS][DOMAIN_NAME]"
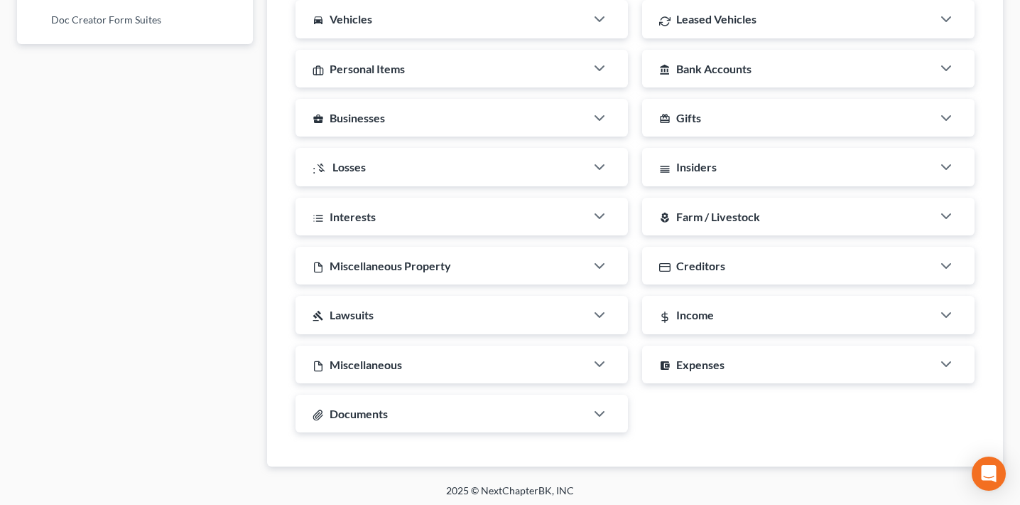
click at [404, 418] on div "Documents" at bounding box center [441, 413] width 290 height 38
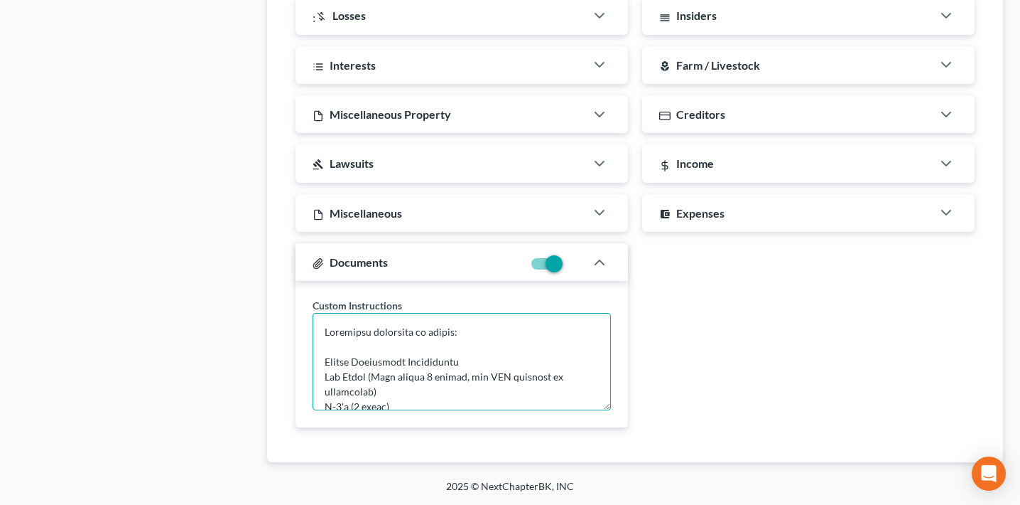
drag, startPoint x: 546, startPoint y: 389, endPoint x: 314, endPoint y: 278, distance: 257.8
click at [314, 277] on div "Documents Custom Instructions" at bounding box center [462, 335] width 333 height 185
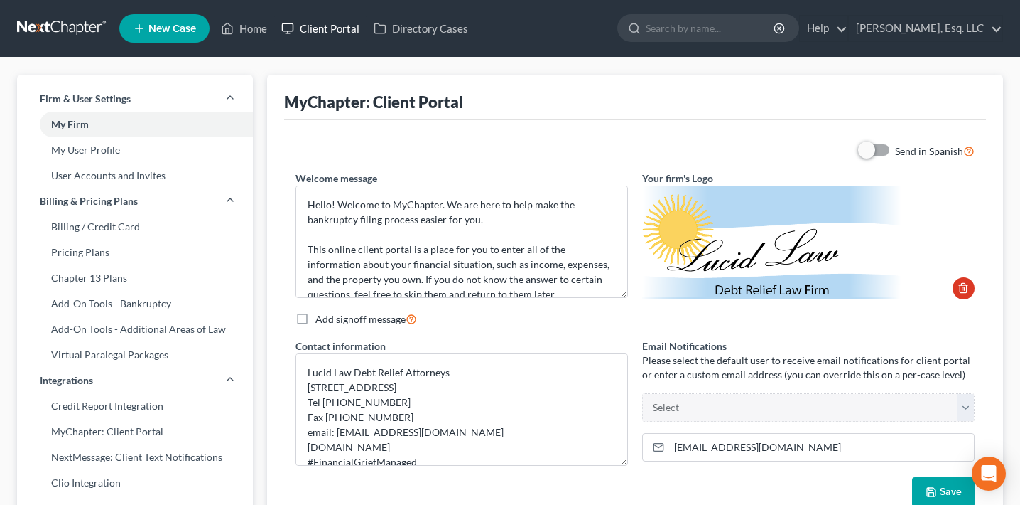
click at [320, 24] on link "Client Portal" at bounding box center [320, 29] width 92 height 26
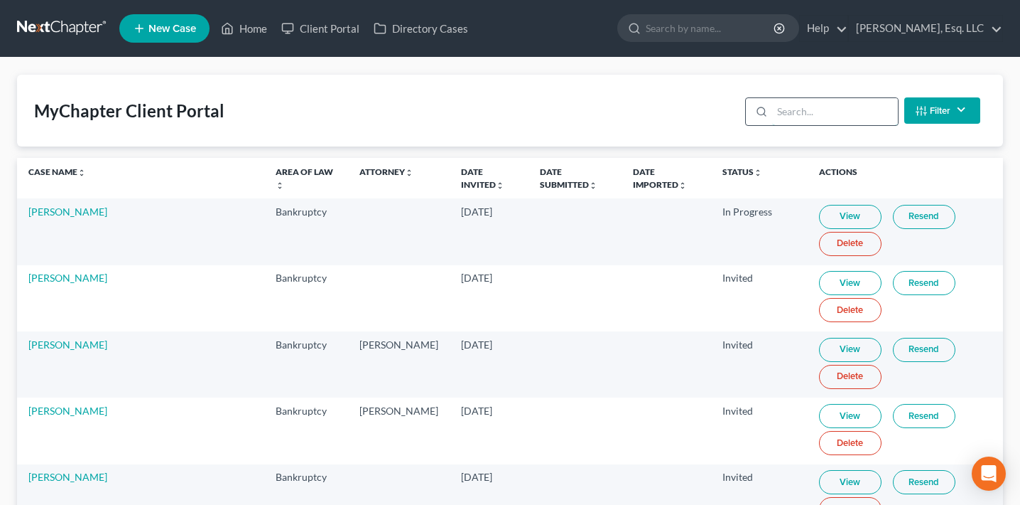
click at [806, 109] on input "search" at bounding box center [835, 111] width 126 height 27
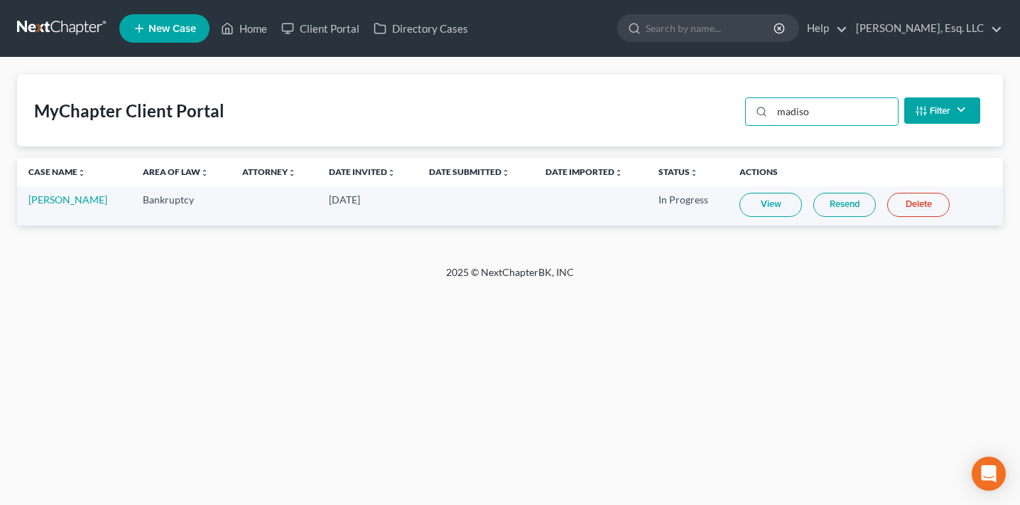
type input "madiso"
click at [746, 205] on link "View" at bounding box center [771, 205] width 63 height 24
